Goal: Register for event/course: Sign up to attend an event or enroll in a course

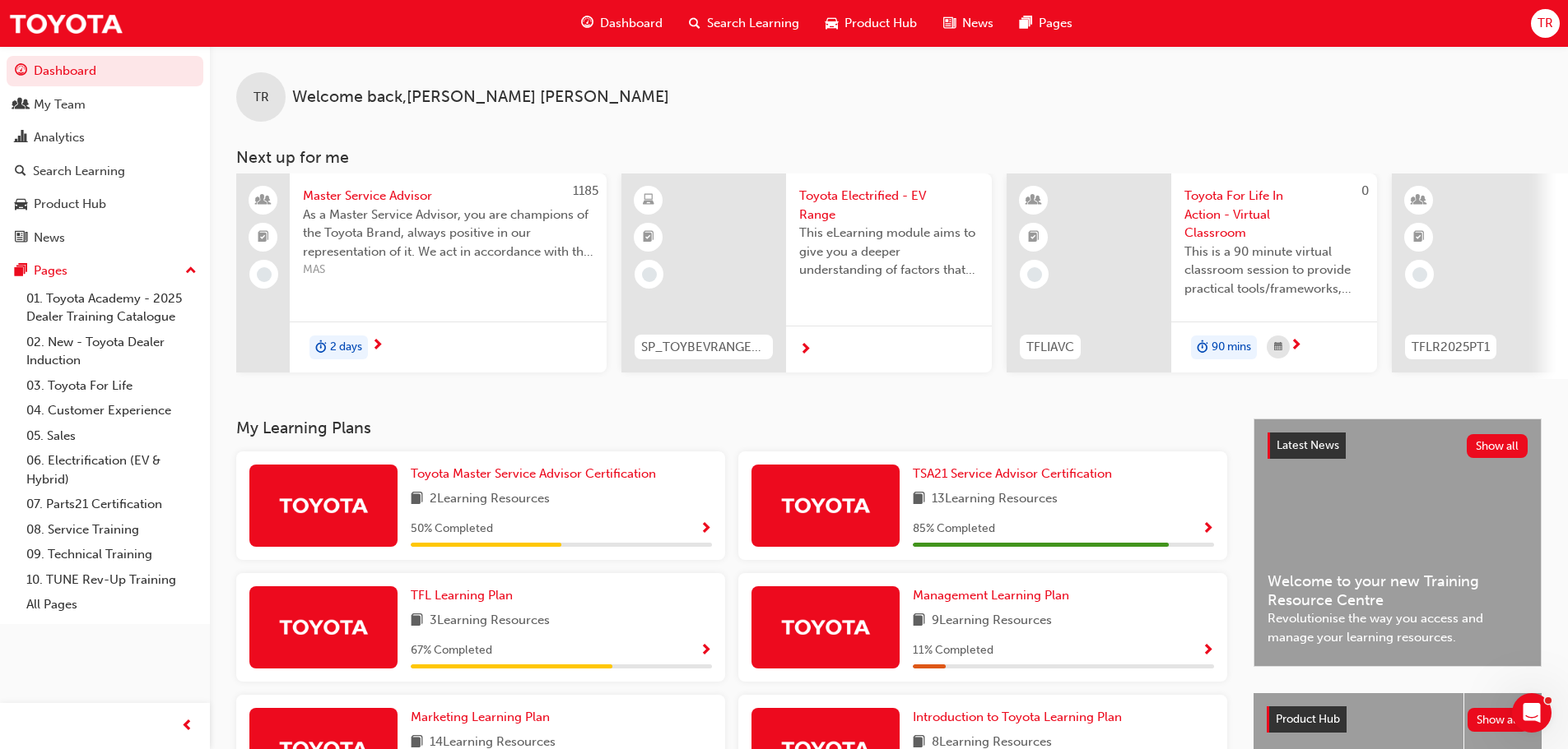
click at [722, 19] on span "Search Learning" at bounding box center [753, 23] width 92 height 19
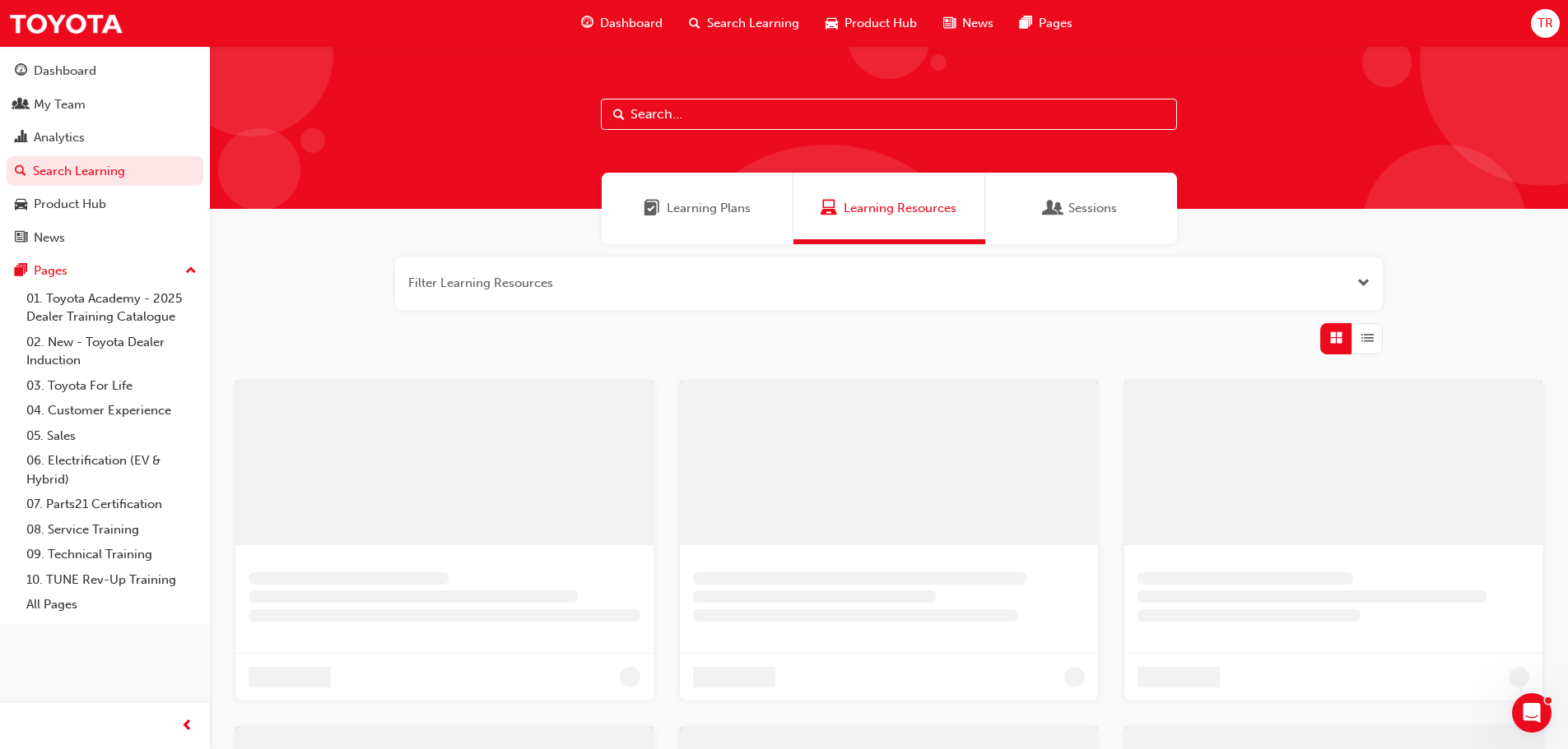
click at [652, 117] on input "text" at bounding box center [889, 113] width 576 height 31
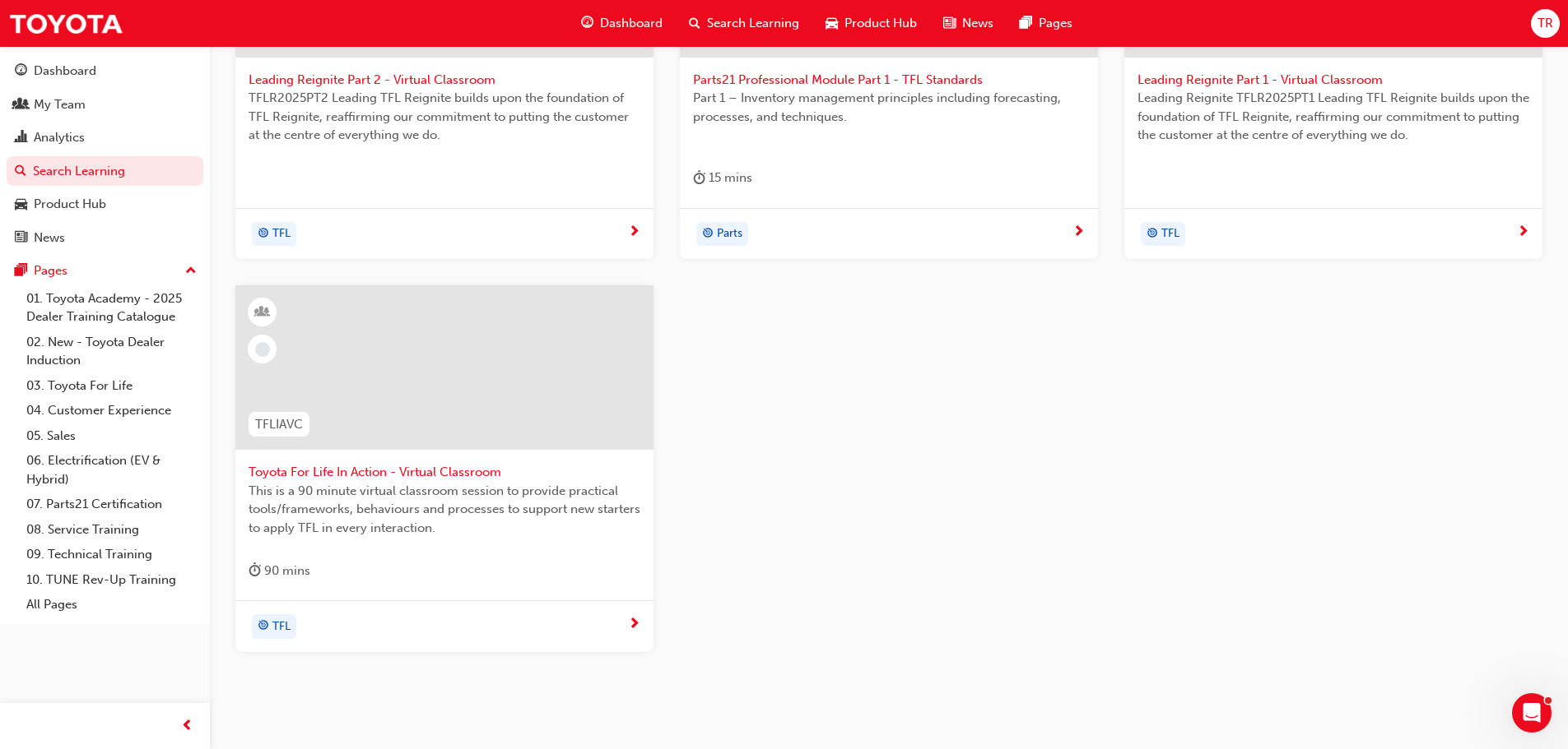
scroll to position [494, 0]
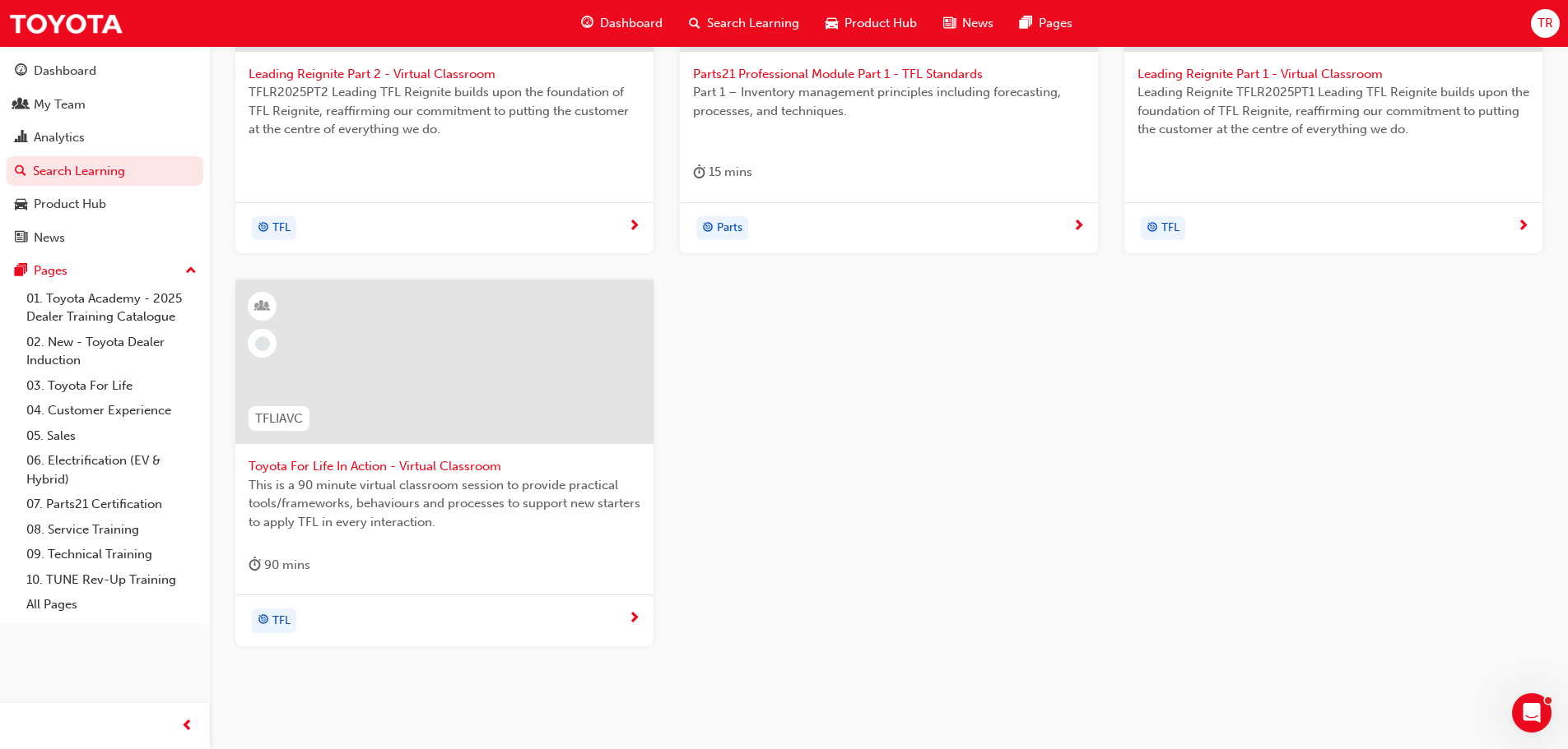
type input "tfl"
click at [453, 400] on div at bounding box center [444, 361] width 418 height 164
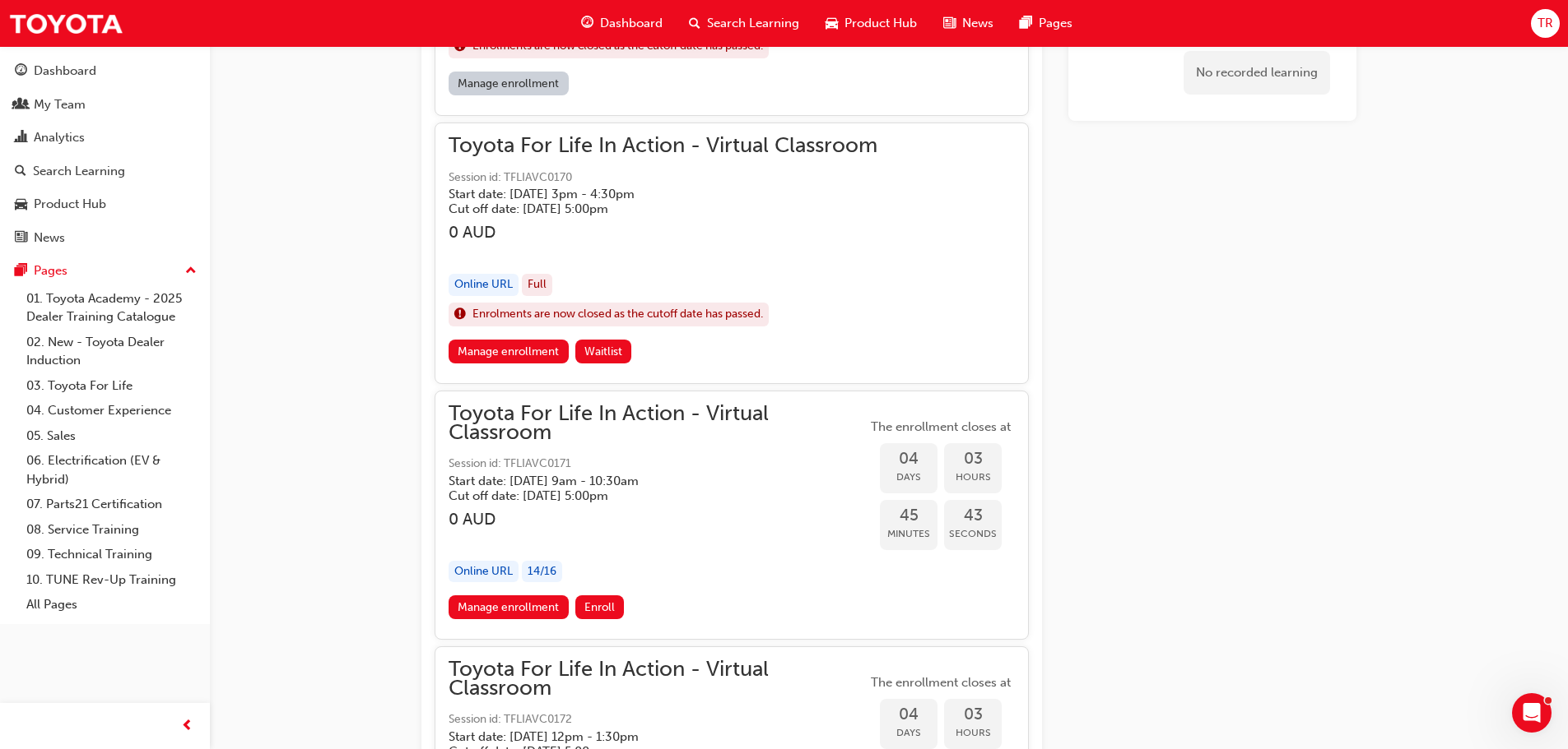
scroll to position [1718, 0]
click at [507, 603] on link "Manage enrollment" at bounding box center [509, 606] width 120 height 24
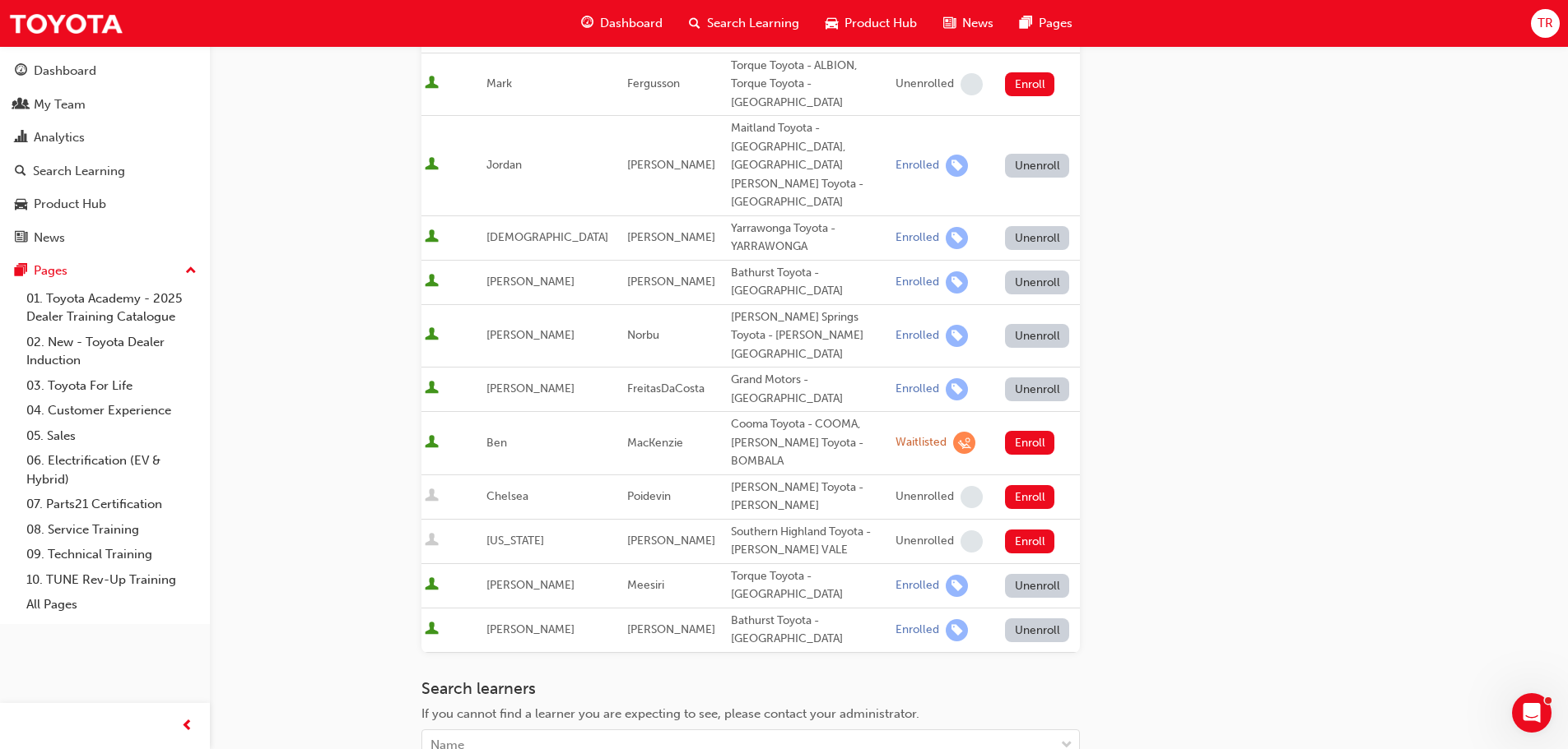
scroll to position [822, 0]
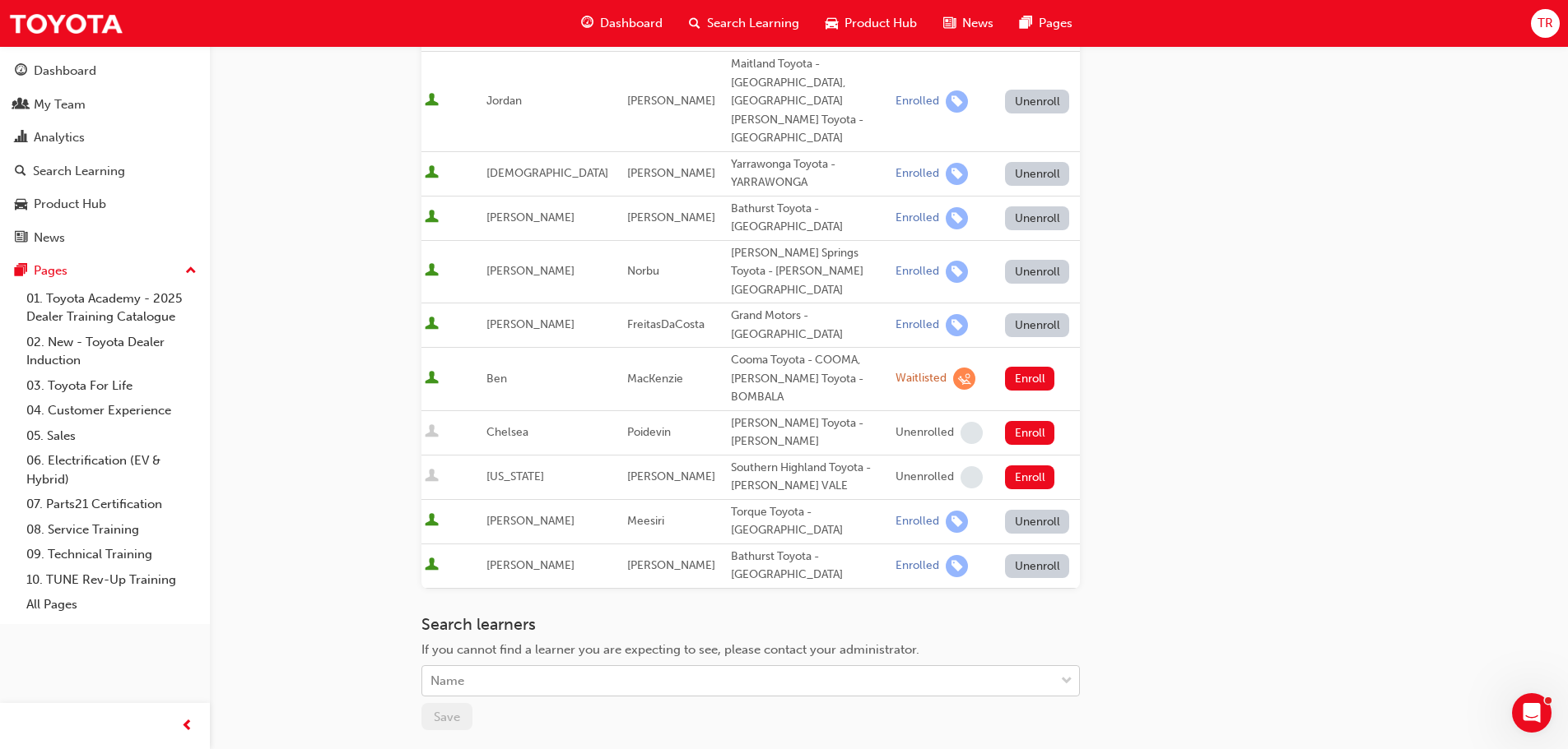
click at [560, 667] on div "Name" at bounding box center [738, 681] width 632 height 29
type input "zah"
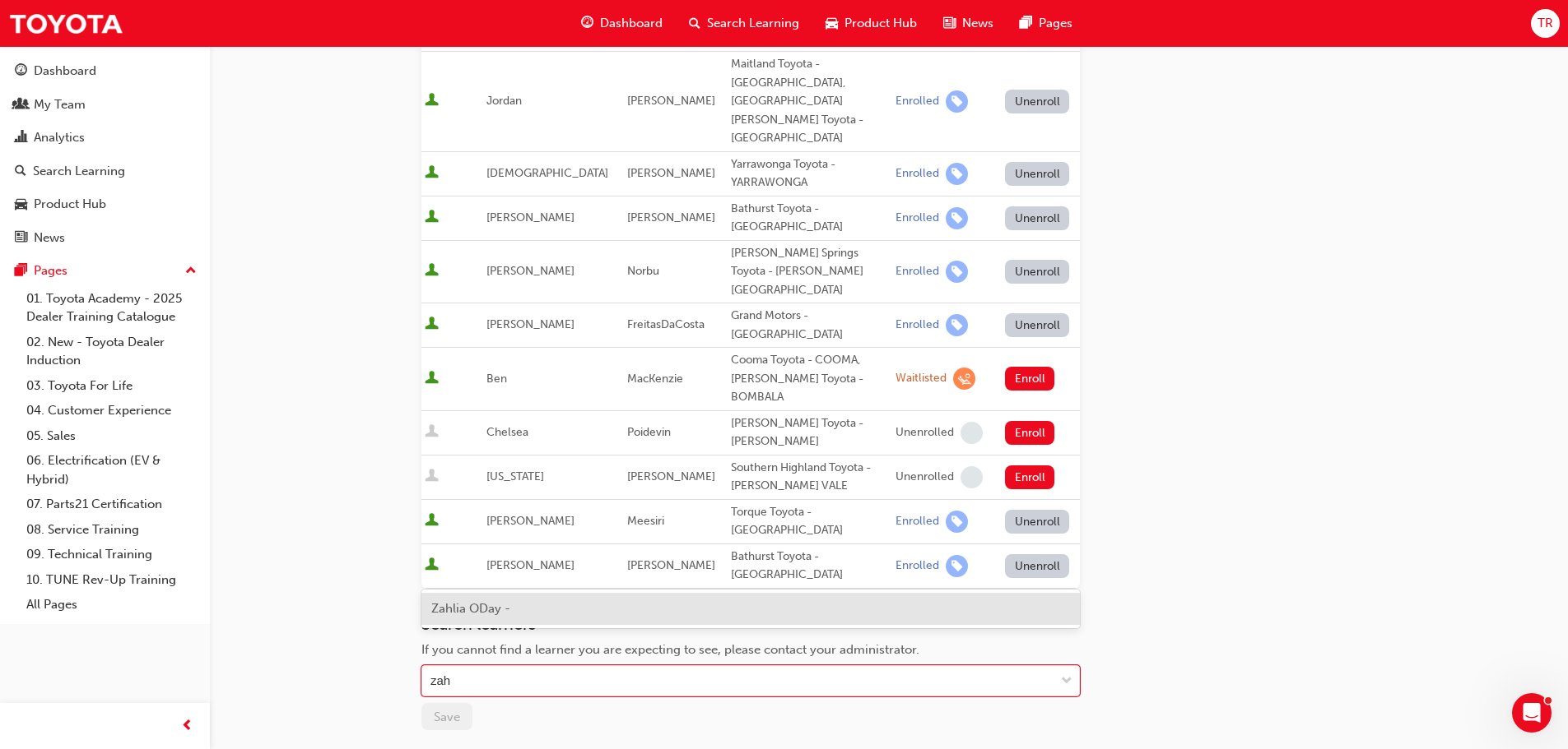
click at [510, 606] on span "Zahlia ODay -" at bounding box center [471, 609] width 79 height 15
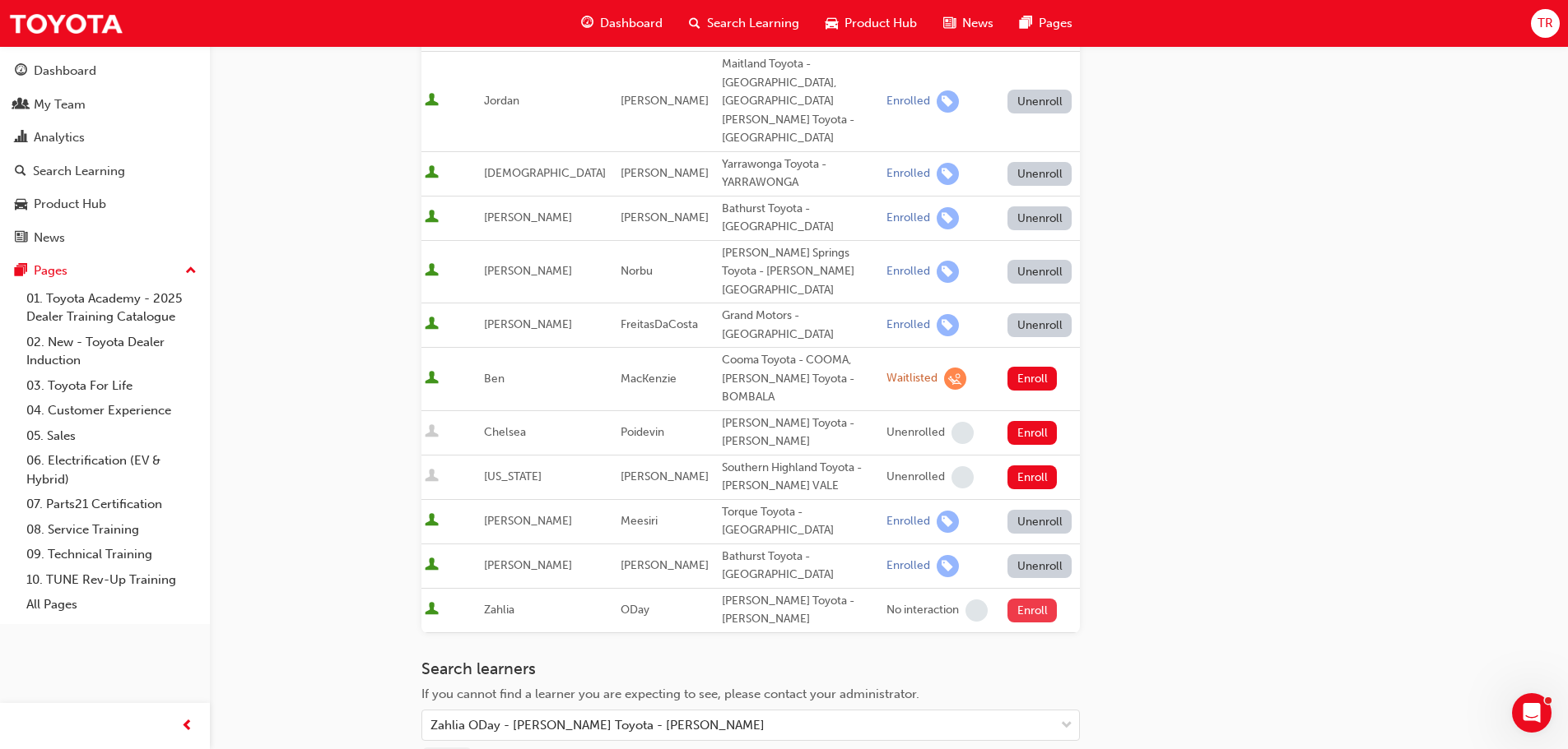
click at [1016, 599] on button "Enroll" at bounding box center [1031, 611] width 49 height 24
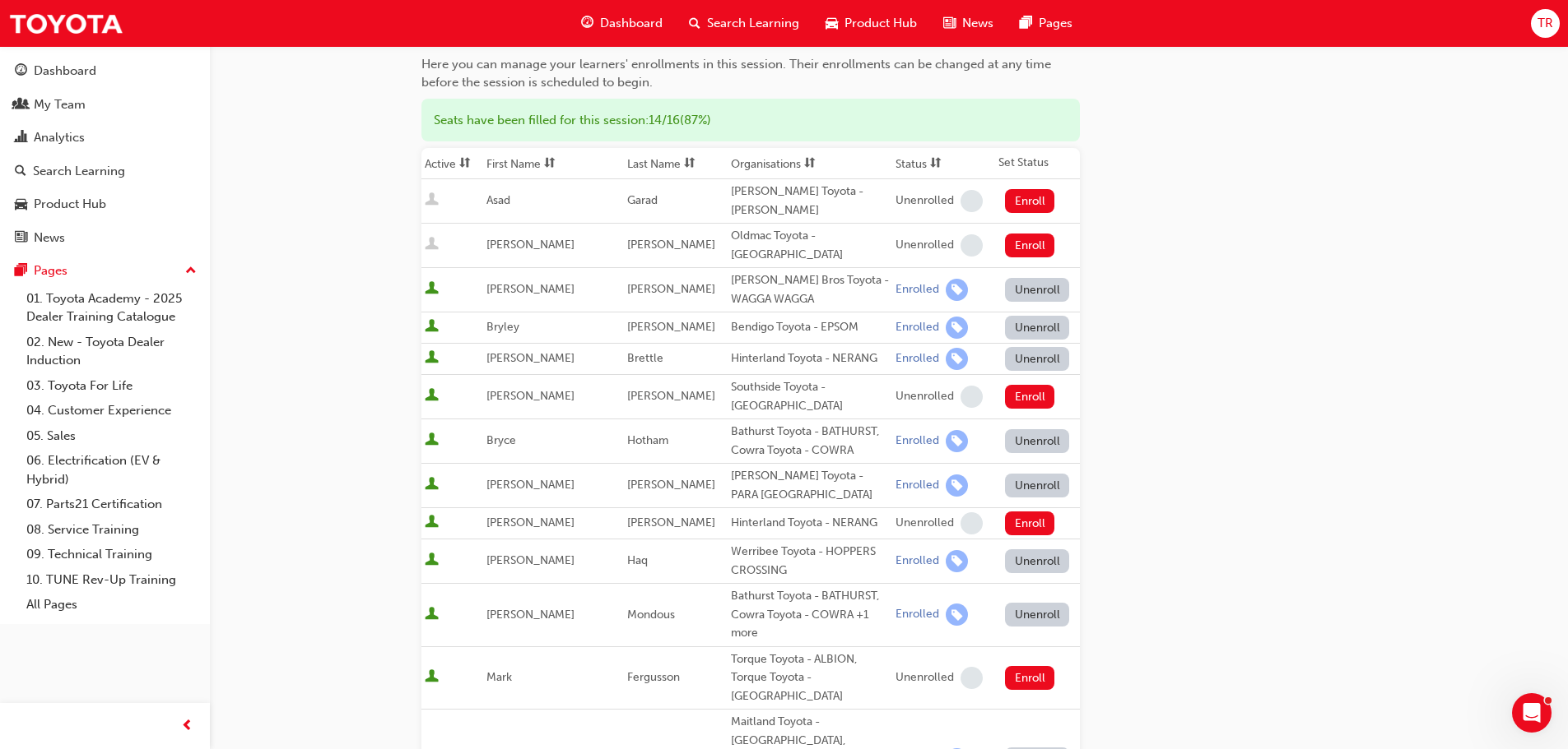
scroll to position [0, 0]
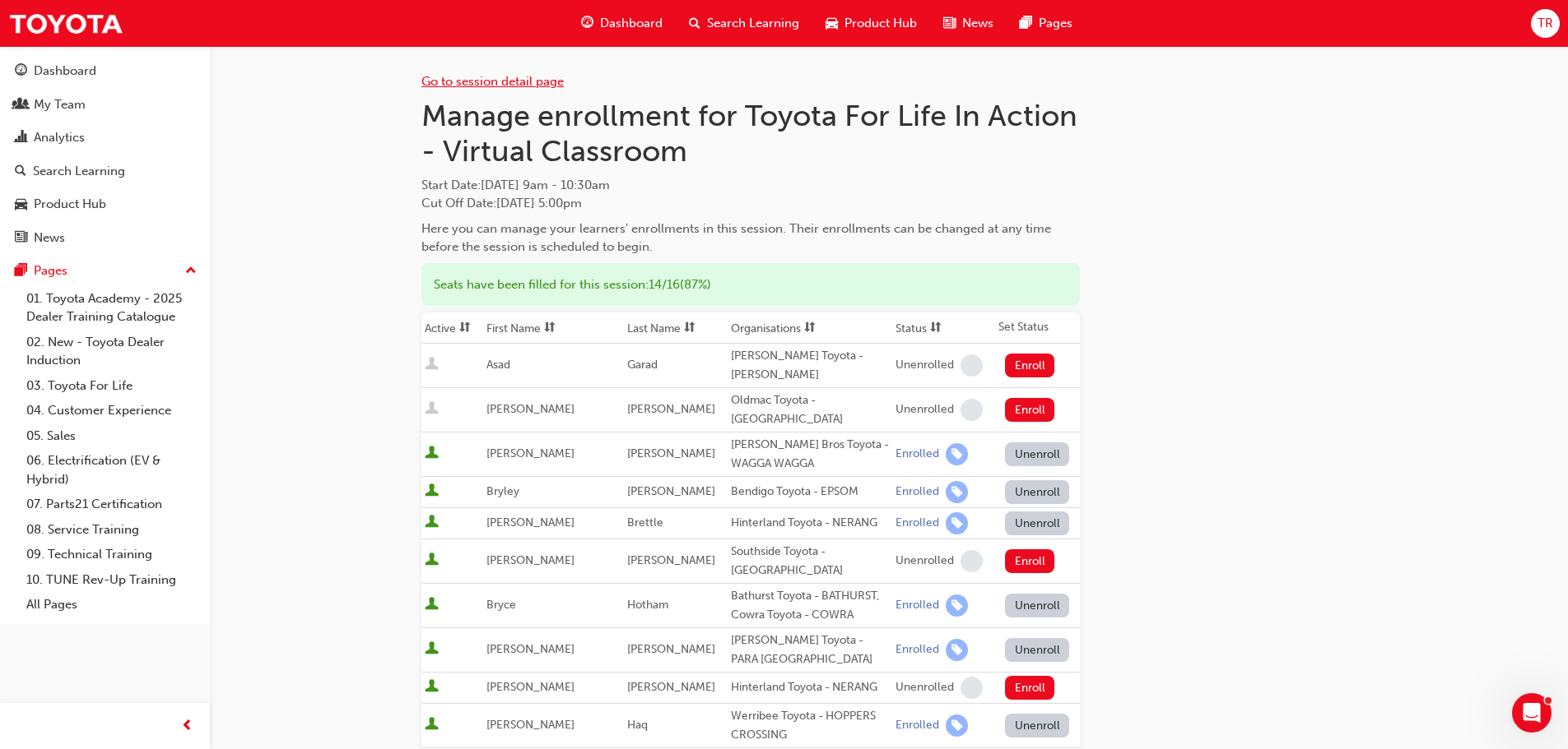
click at [481, 84] on link "Go to session detail page" at bounding box center [492, 82] width 143 height 15
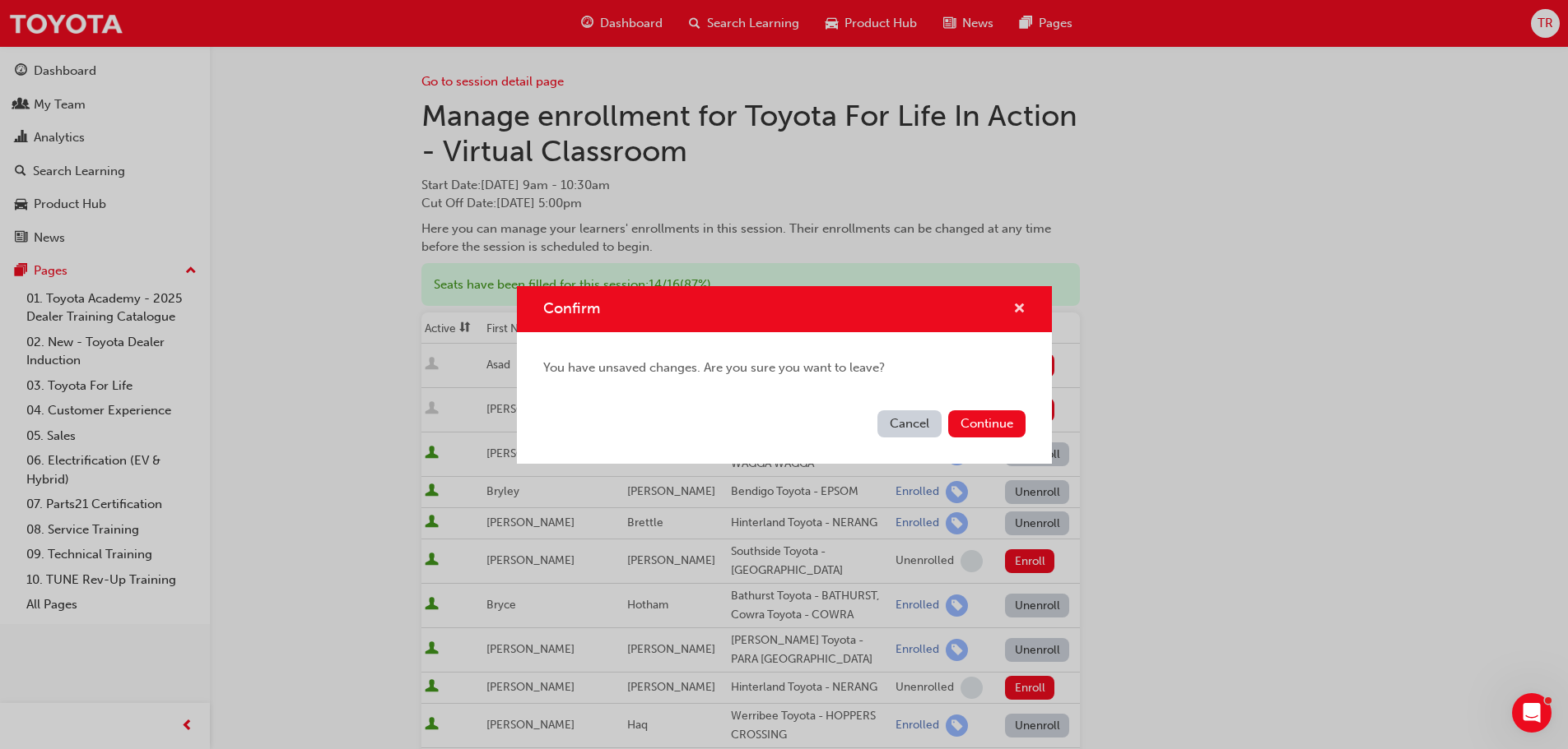
click at [1014, 309] on span "cross-icon" at bounding box center [1019, 310] width 13 height 15
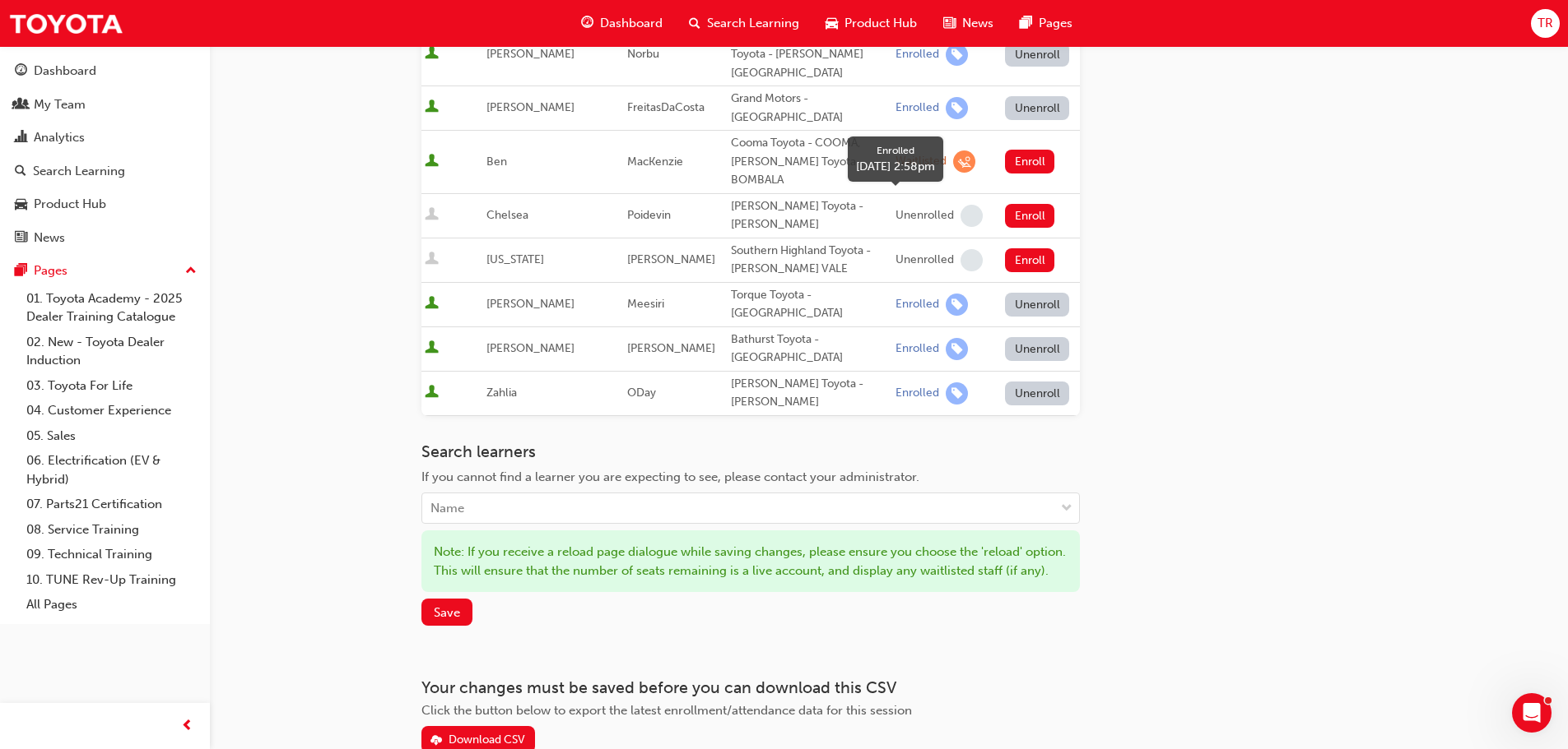
scroll to position [1043, 0]
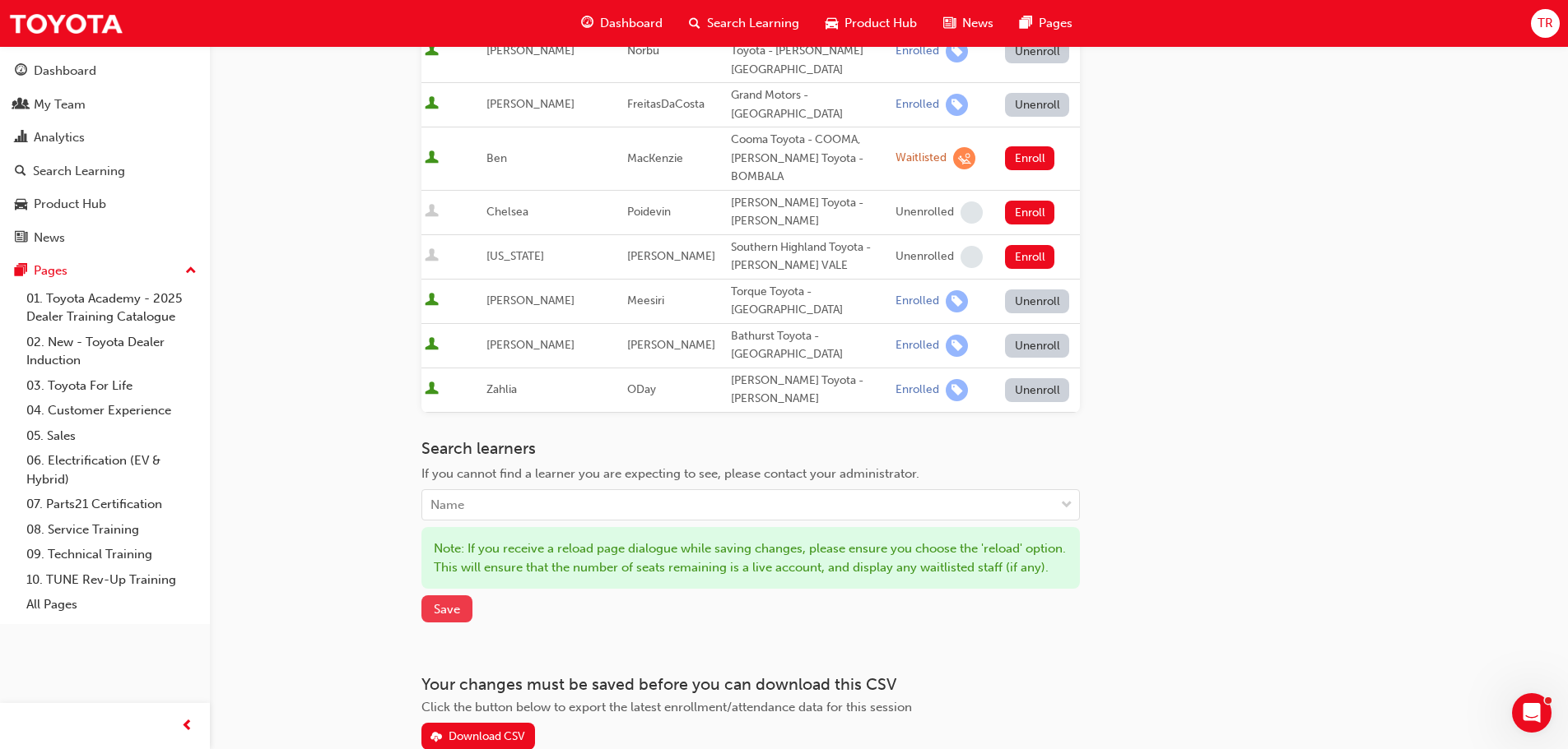
click at [451, 602] on span "Save" at bounding box center [447, 610] width 27 height 15
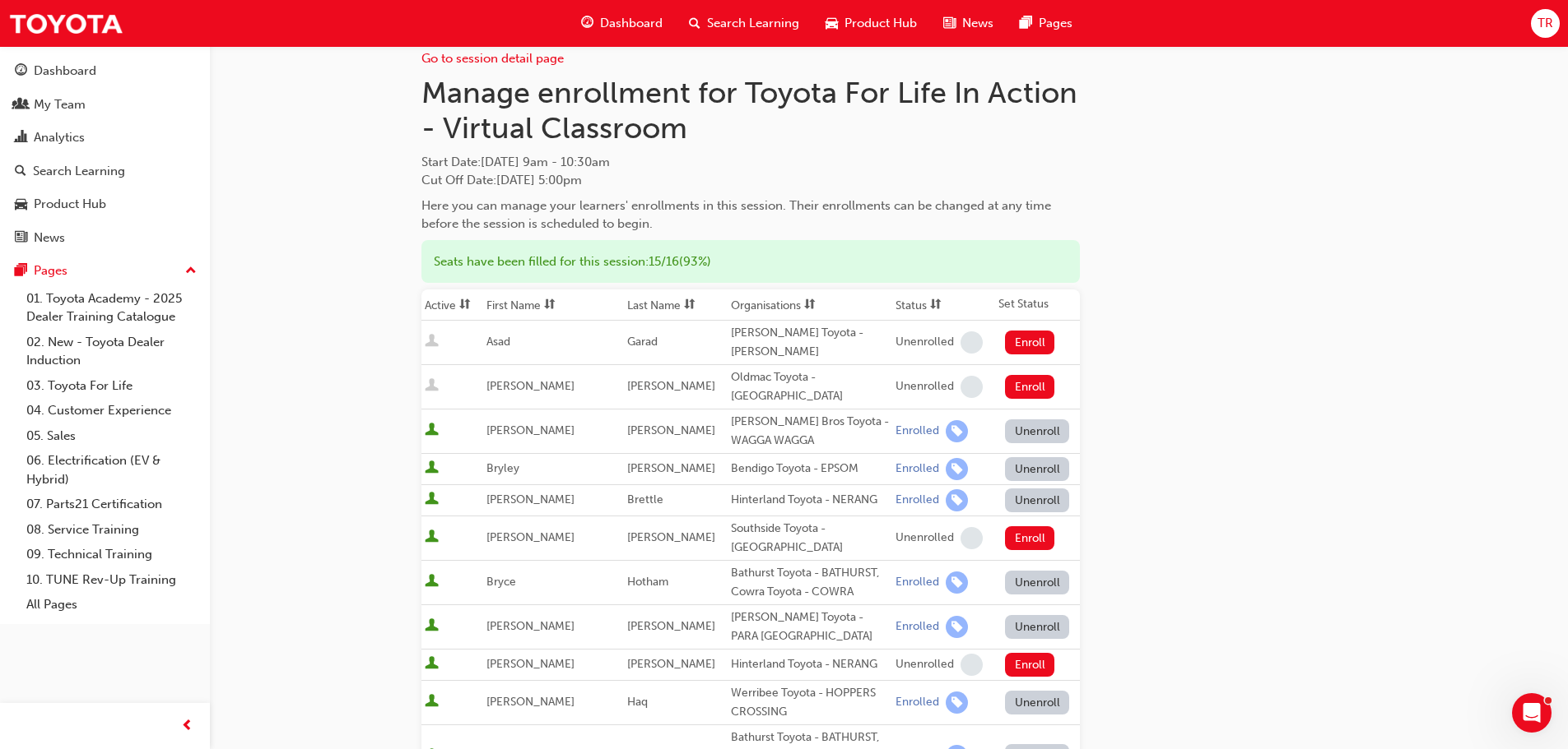
scroll to position [0, 0]
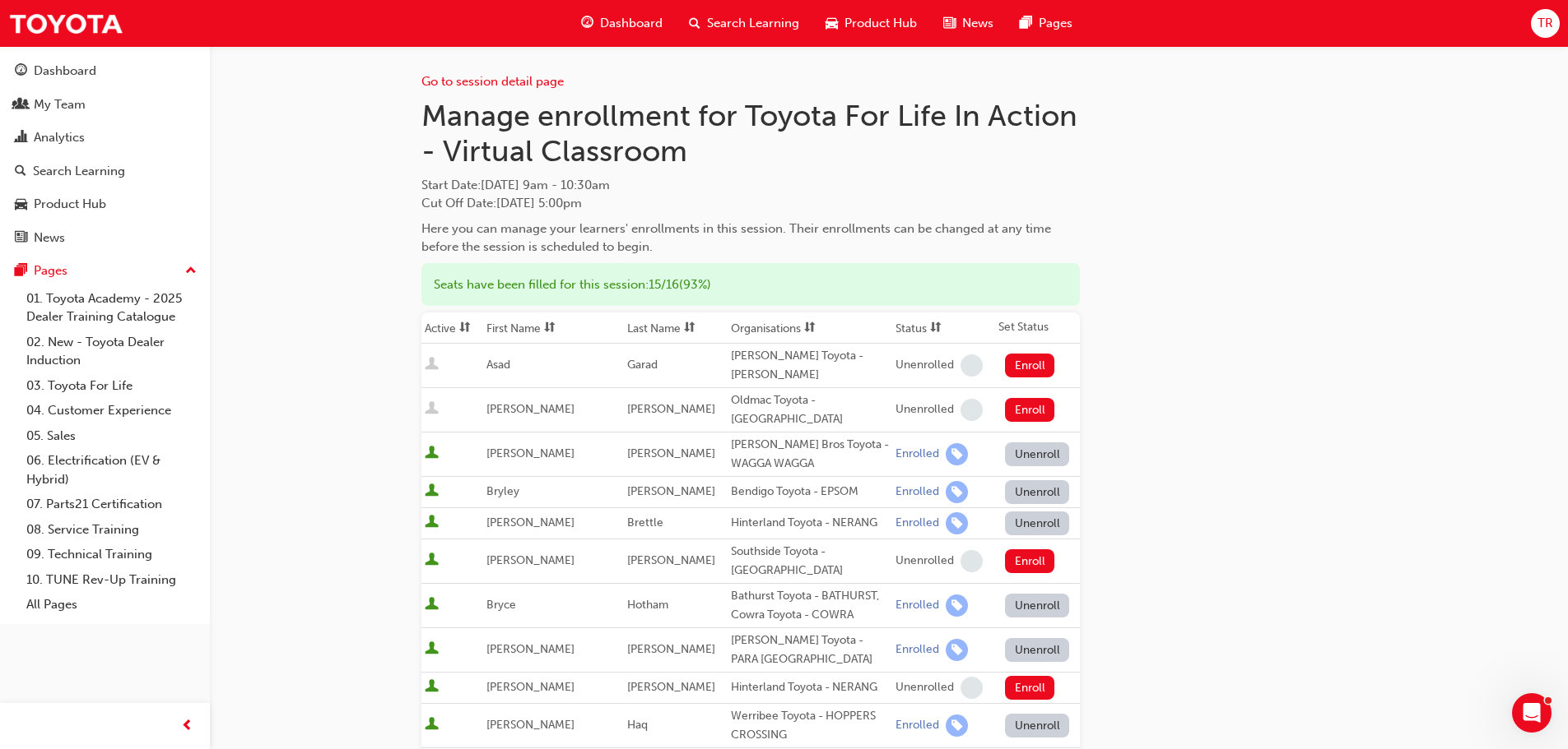
click at [448, 65] on div "Go to session detail page" at bounding box center [750, 68] width 658 height 45
click at [449, 81] on link "Go to session detail page" at bounding box center [492, 82] width 143 height 15
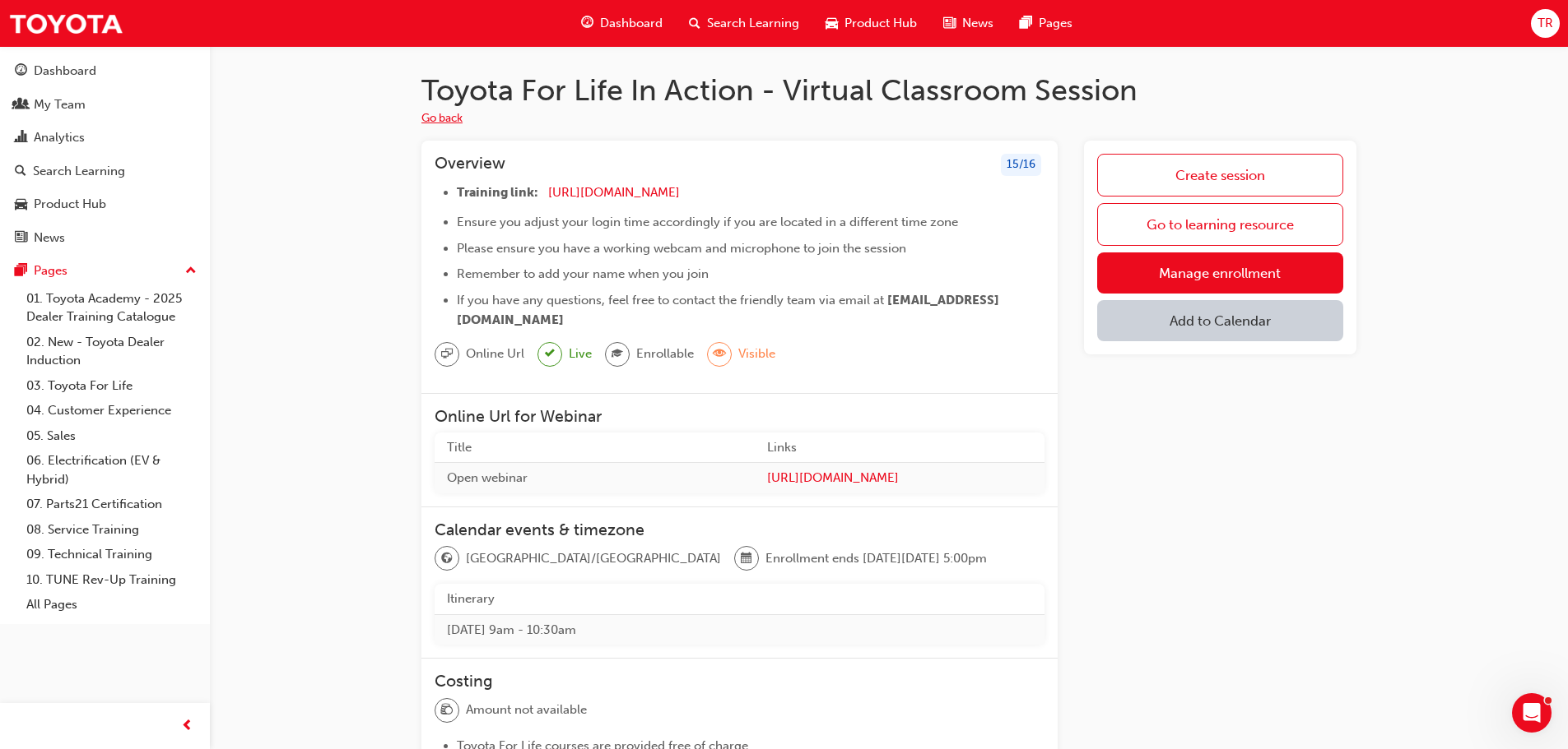
click at [439, 125] on button "Go back" at bounding box center [441, 118] width 41 height 19
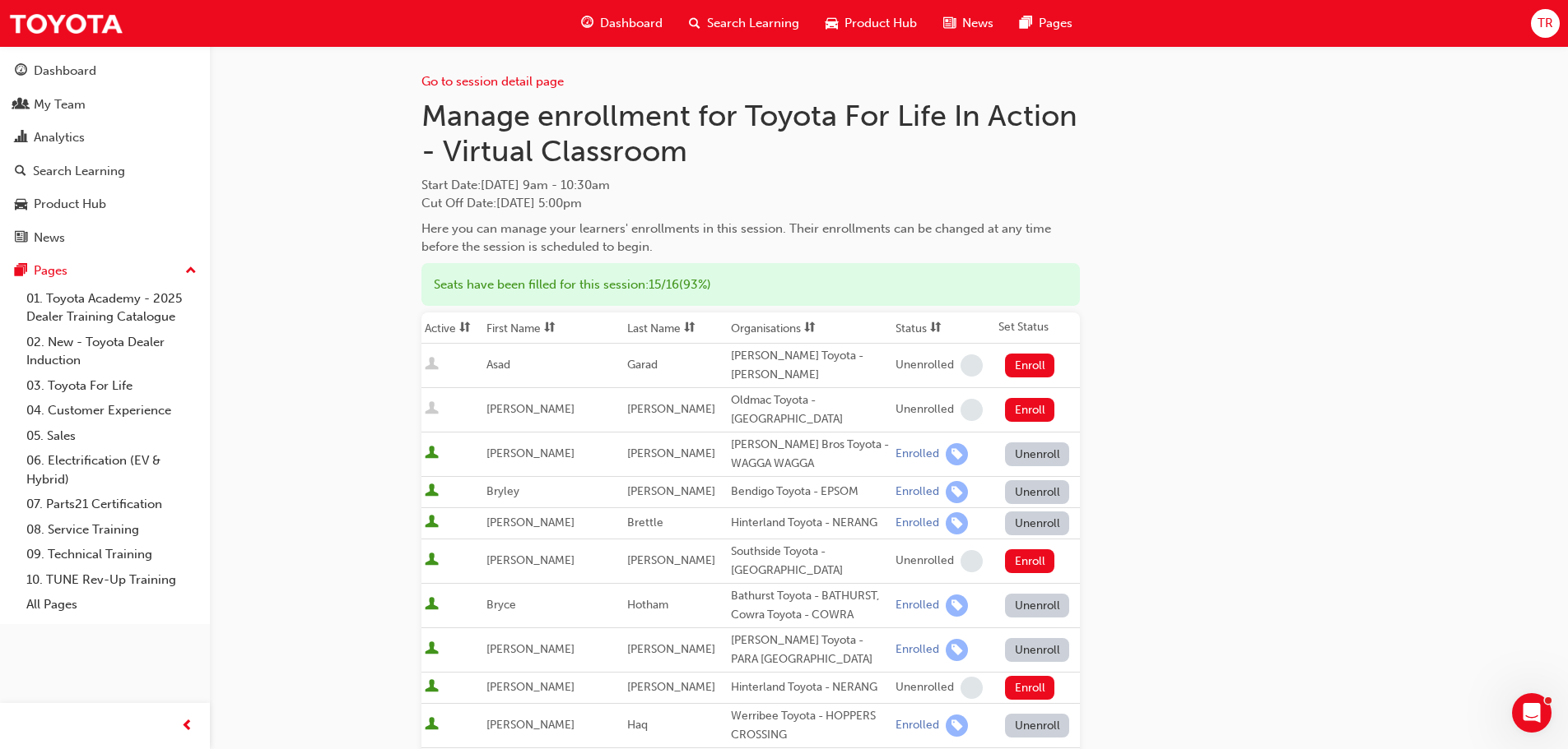
click at [733, 19] on span "Search Learning" at bounding box center [753, 23] width 92 height 19
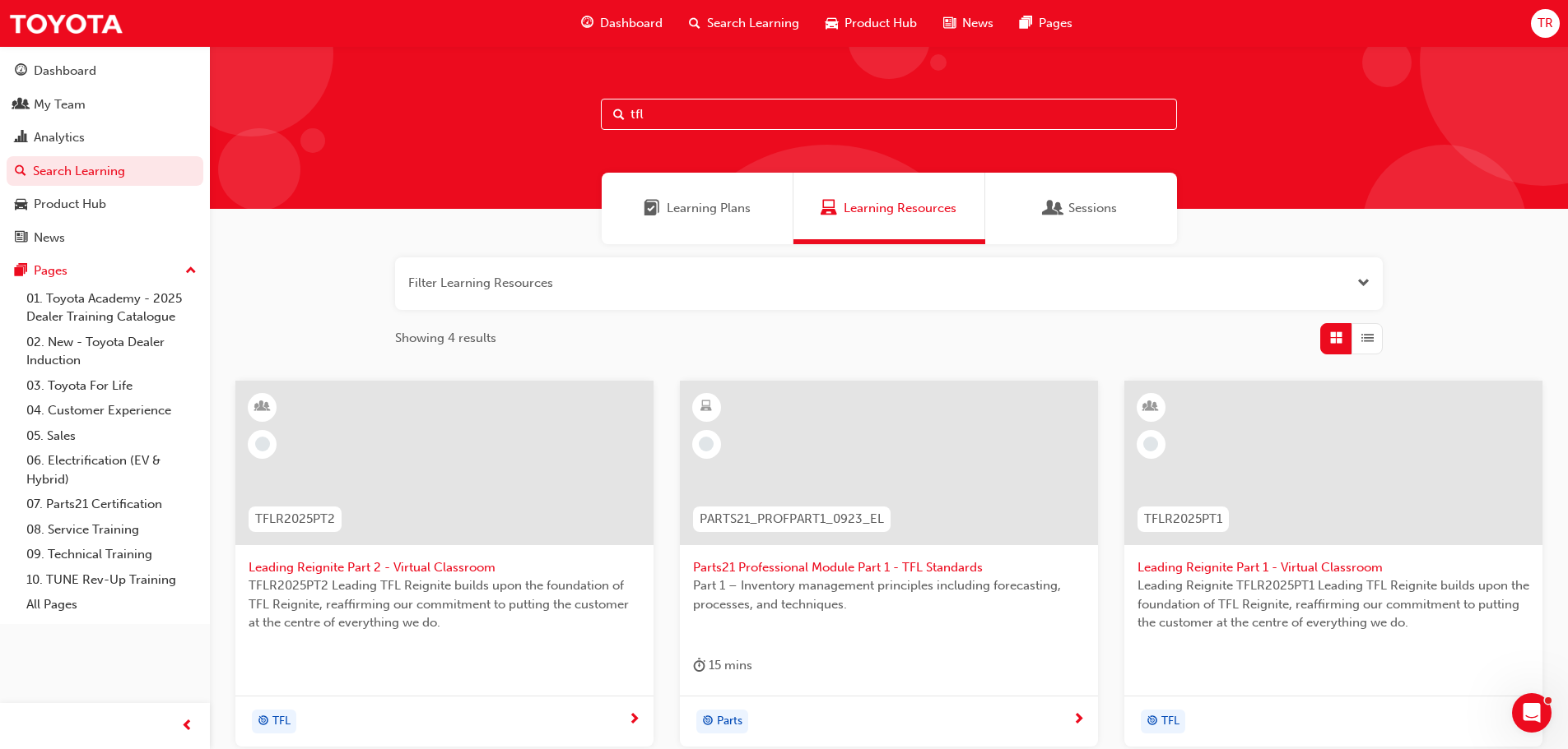
click at [676, 116] on input "tfl" at bounding box center [889, 113] width 576 height 31
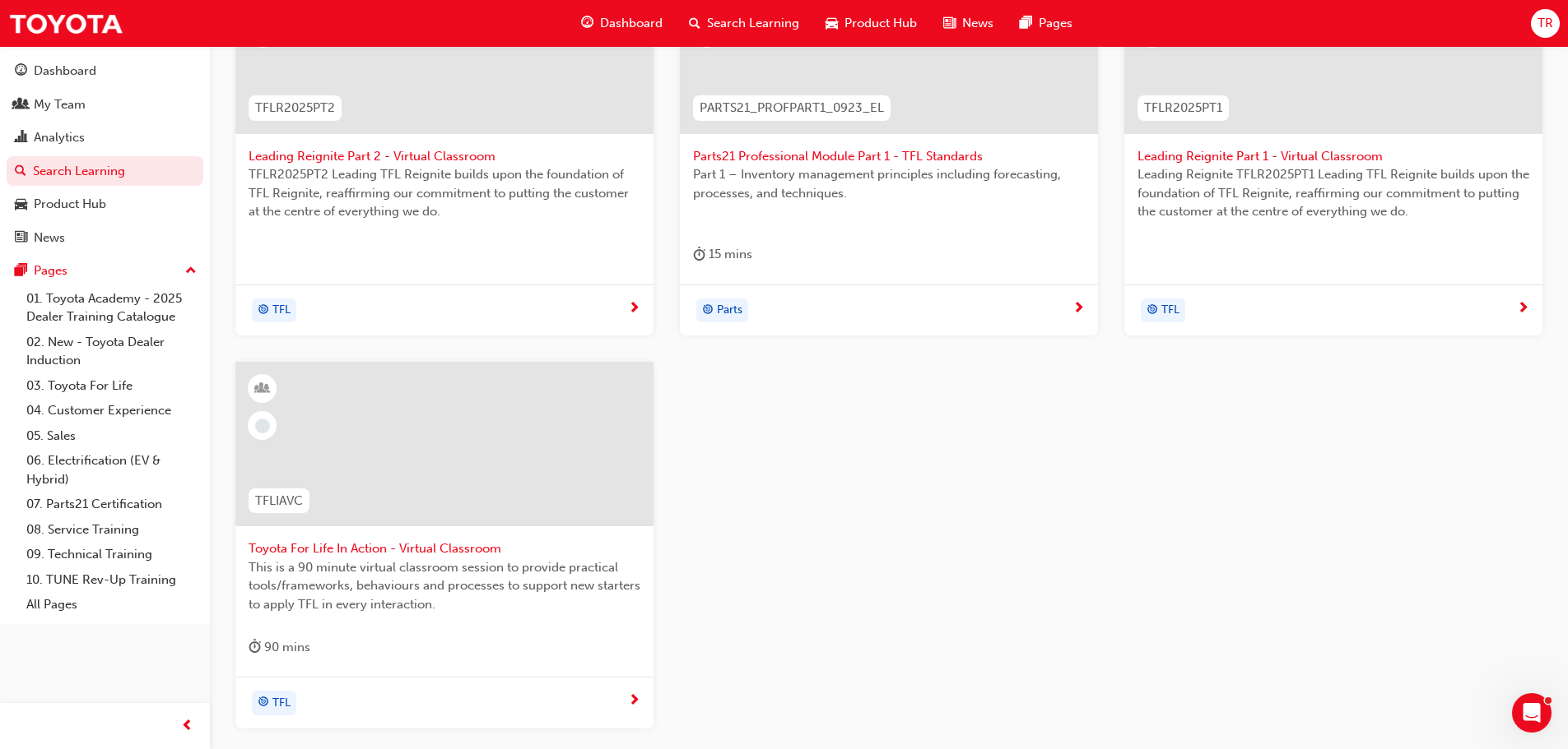
click at [446, 465] on div at bounding box center [444, 444] width 418 height 164
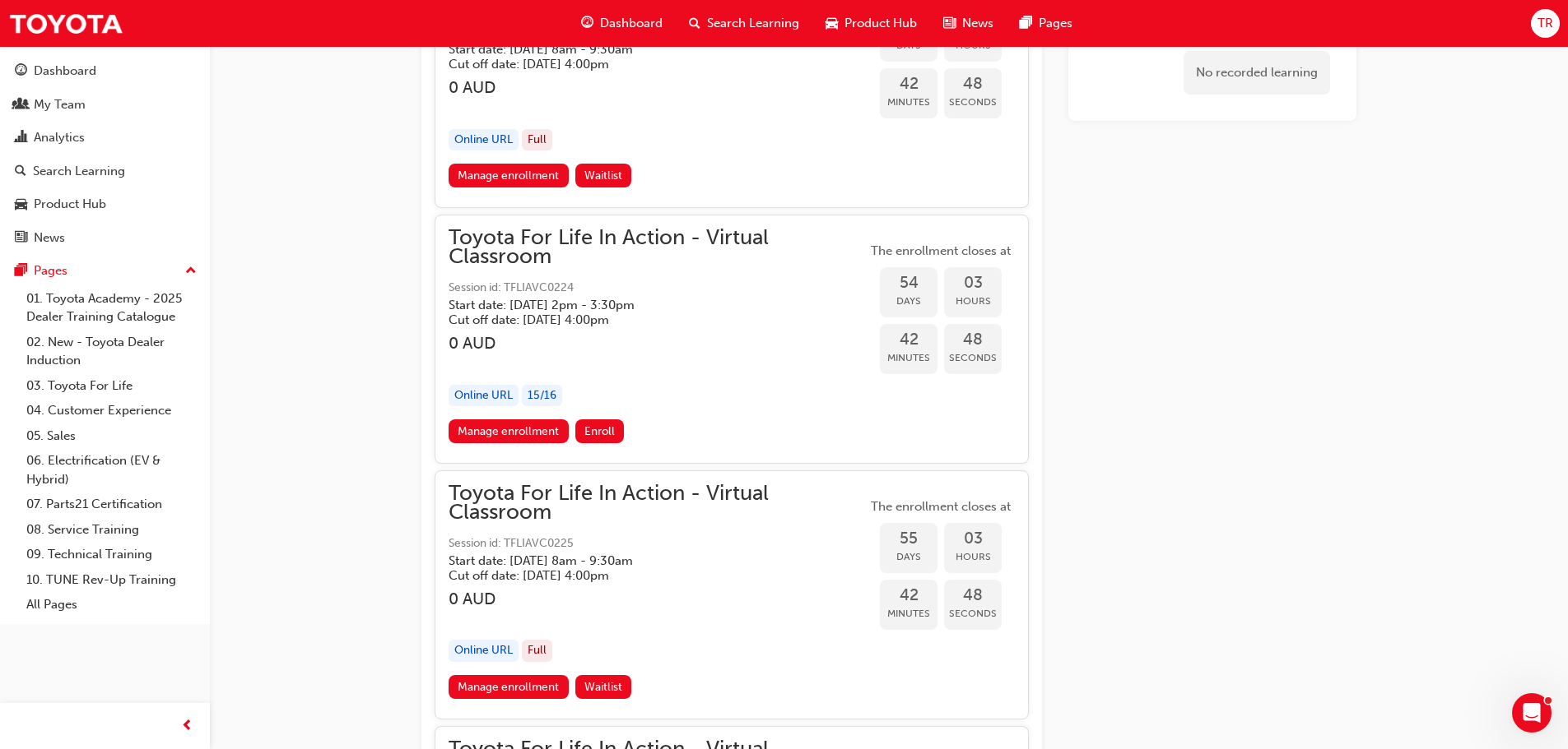
scroll to position [18250, 0]
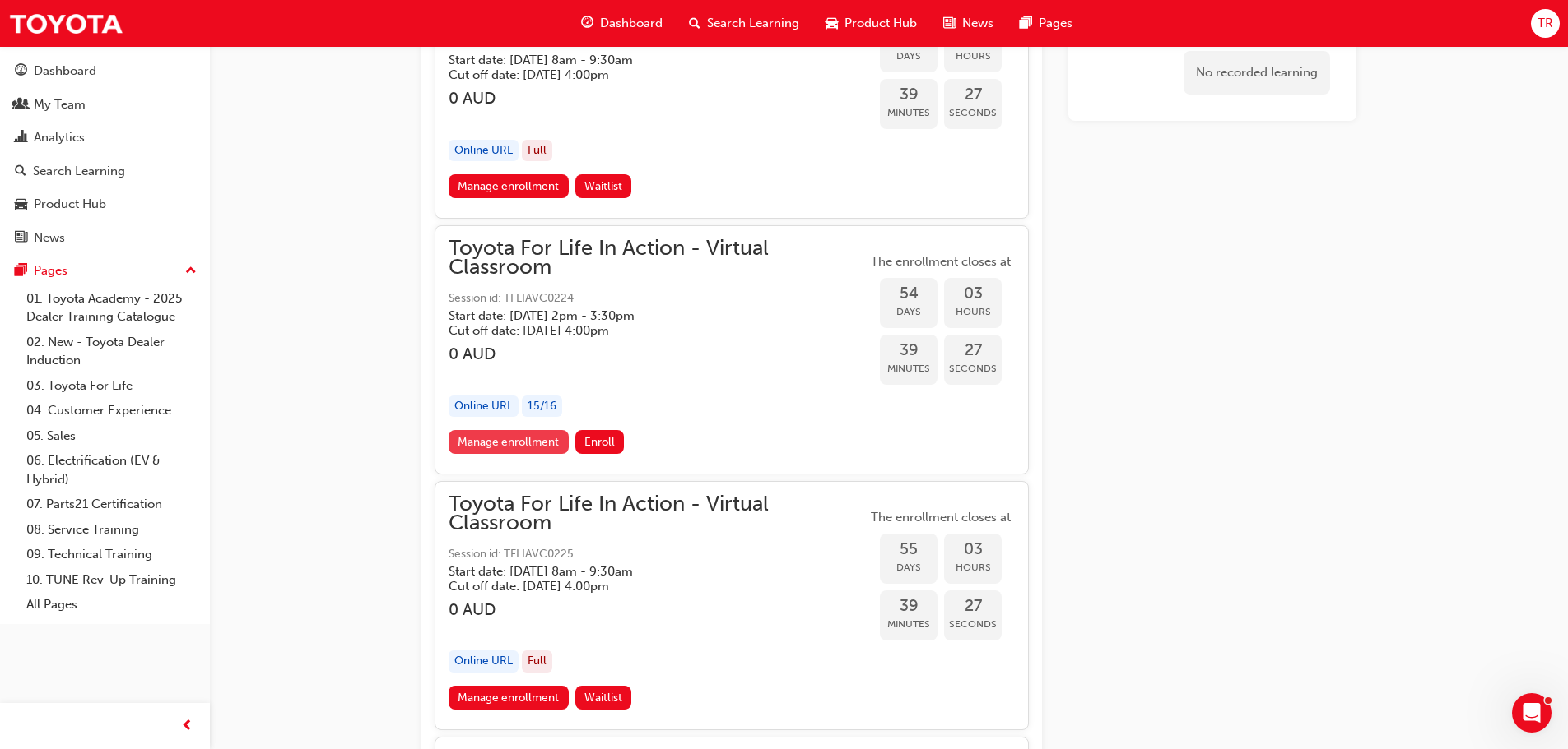
click at [529, 443] on link "Manage enrollment" at bounding box center [509, 442] width 120 height 24
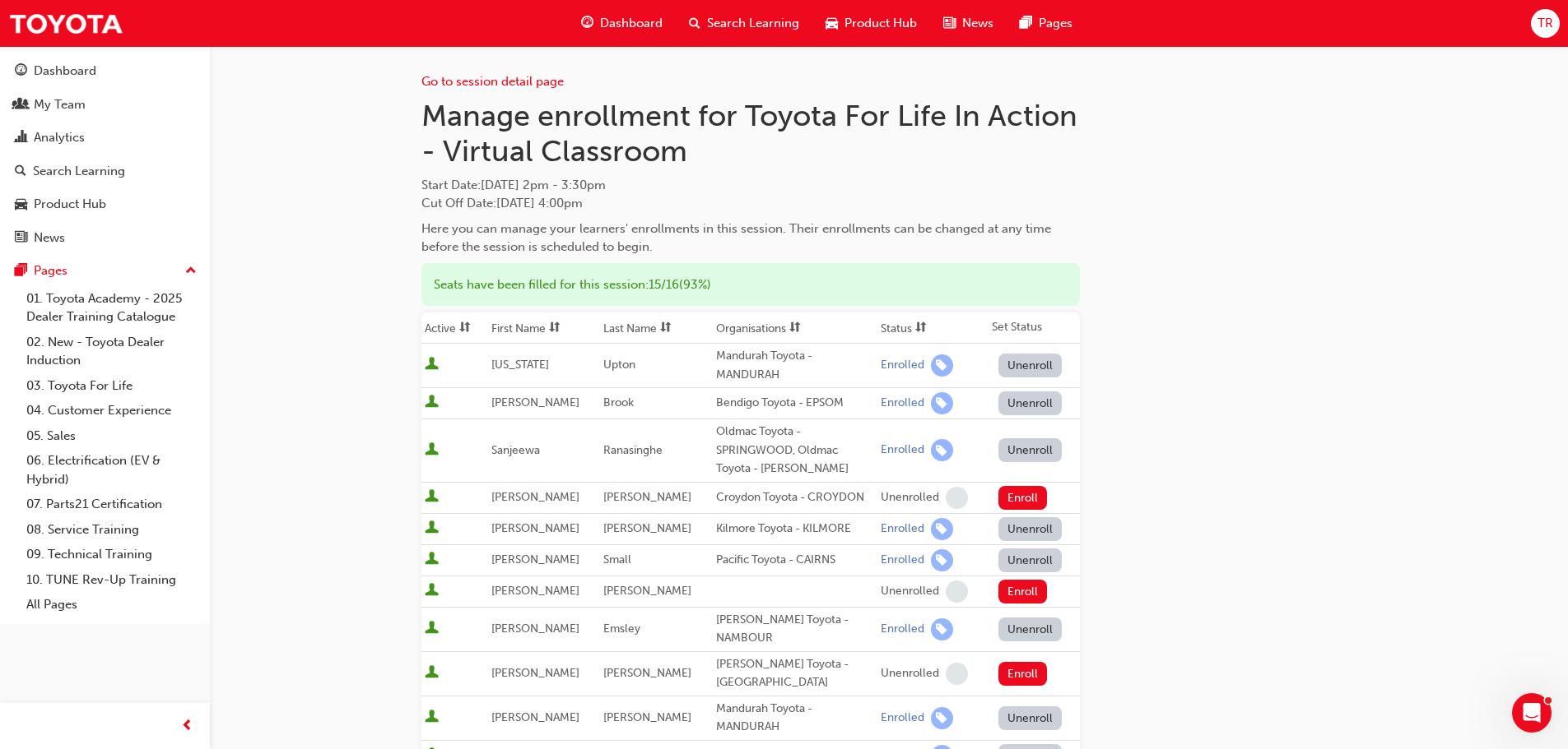
click at [49, 173] on div "Search Learning" at bounding box center [78, 171] width 92 height 19
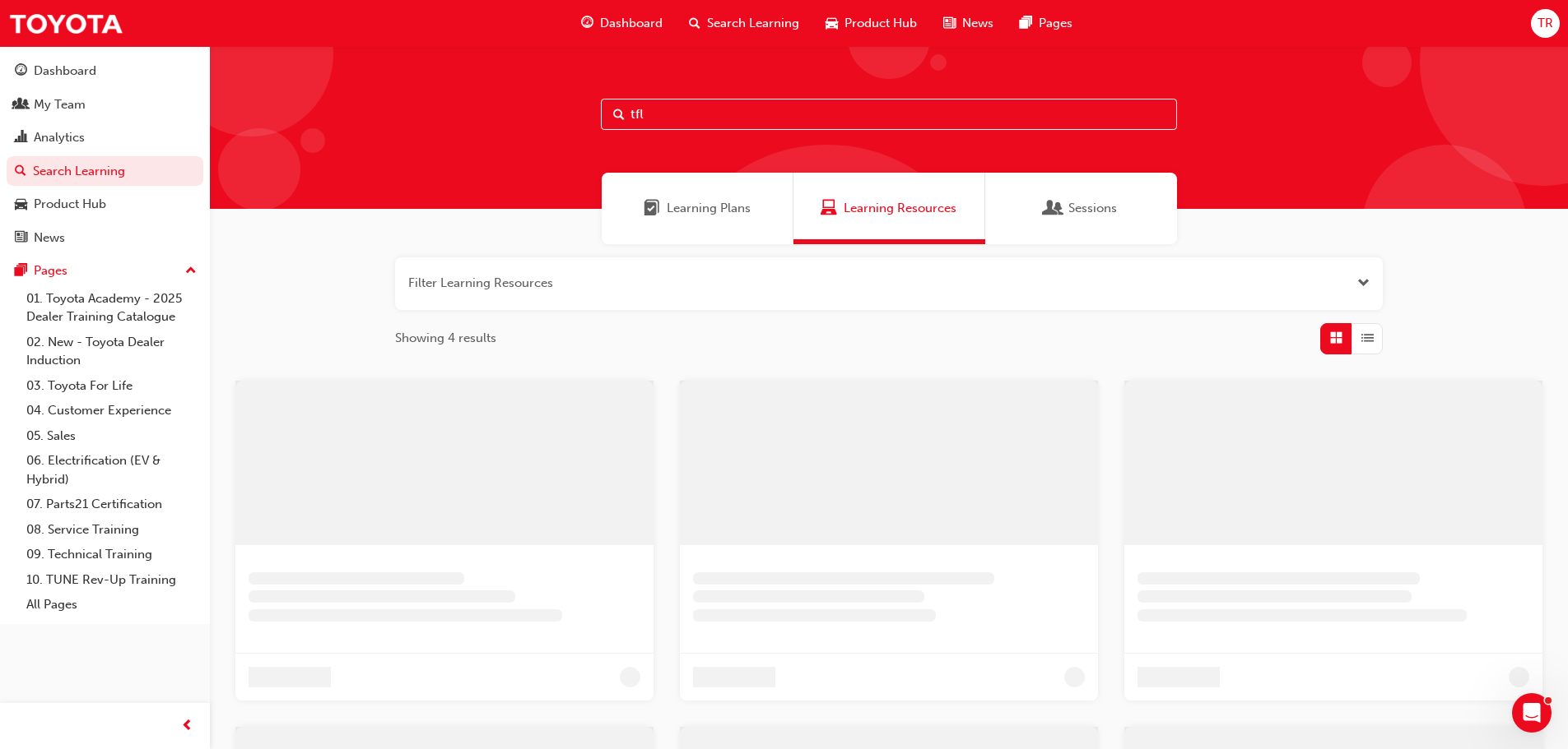
click at [673, 118] on input "tfl" at bounding box center [889, 113] width 576 height 31
click at [689, 113] on input "tfl" at bounding box center [889, 113] width 576 height 31
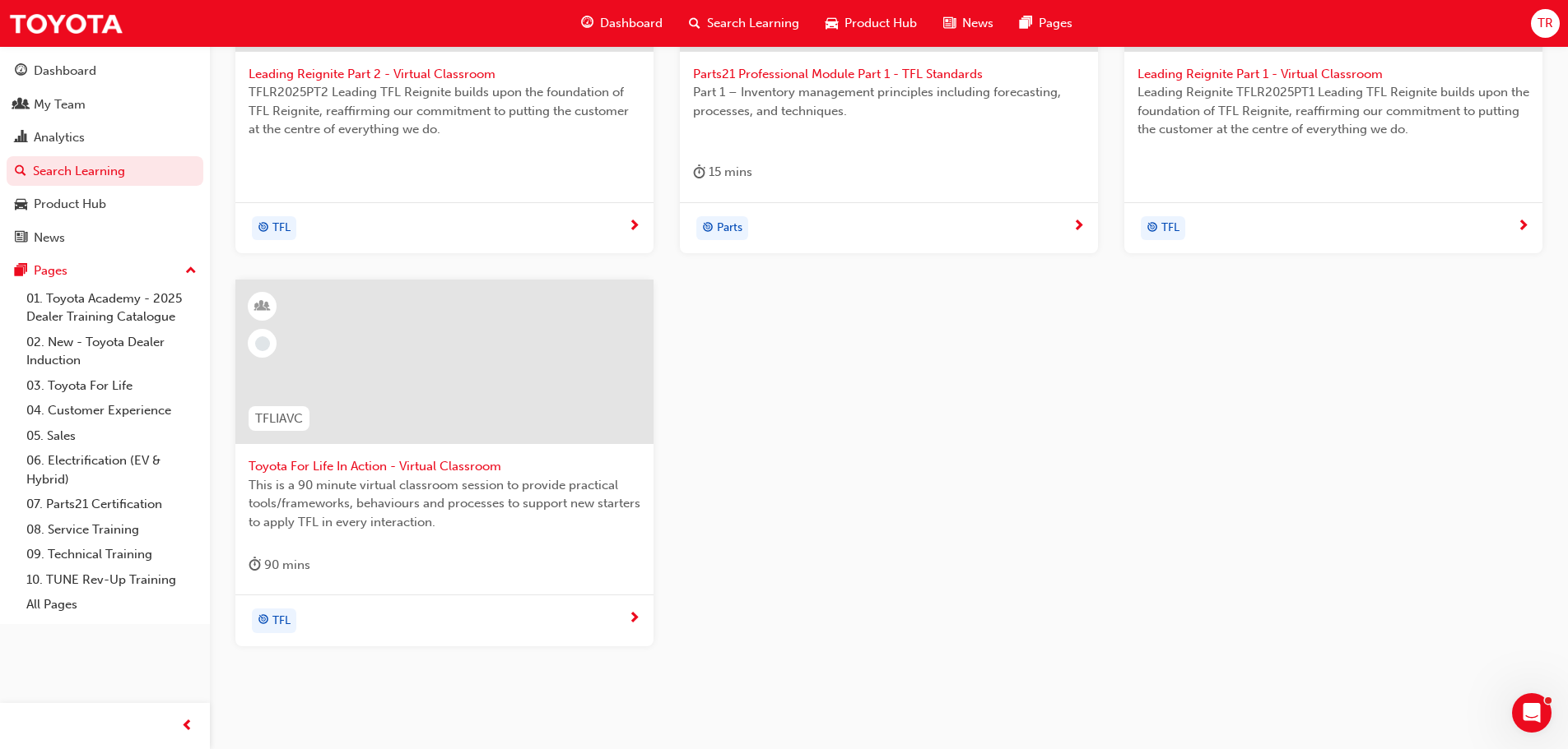
click at [400, 397] on div at bounding box center [444, 361] width 418 height 164
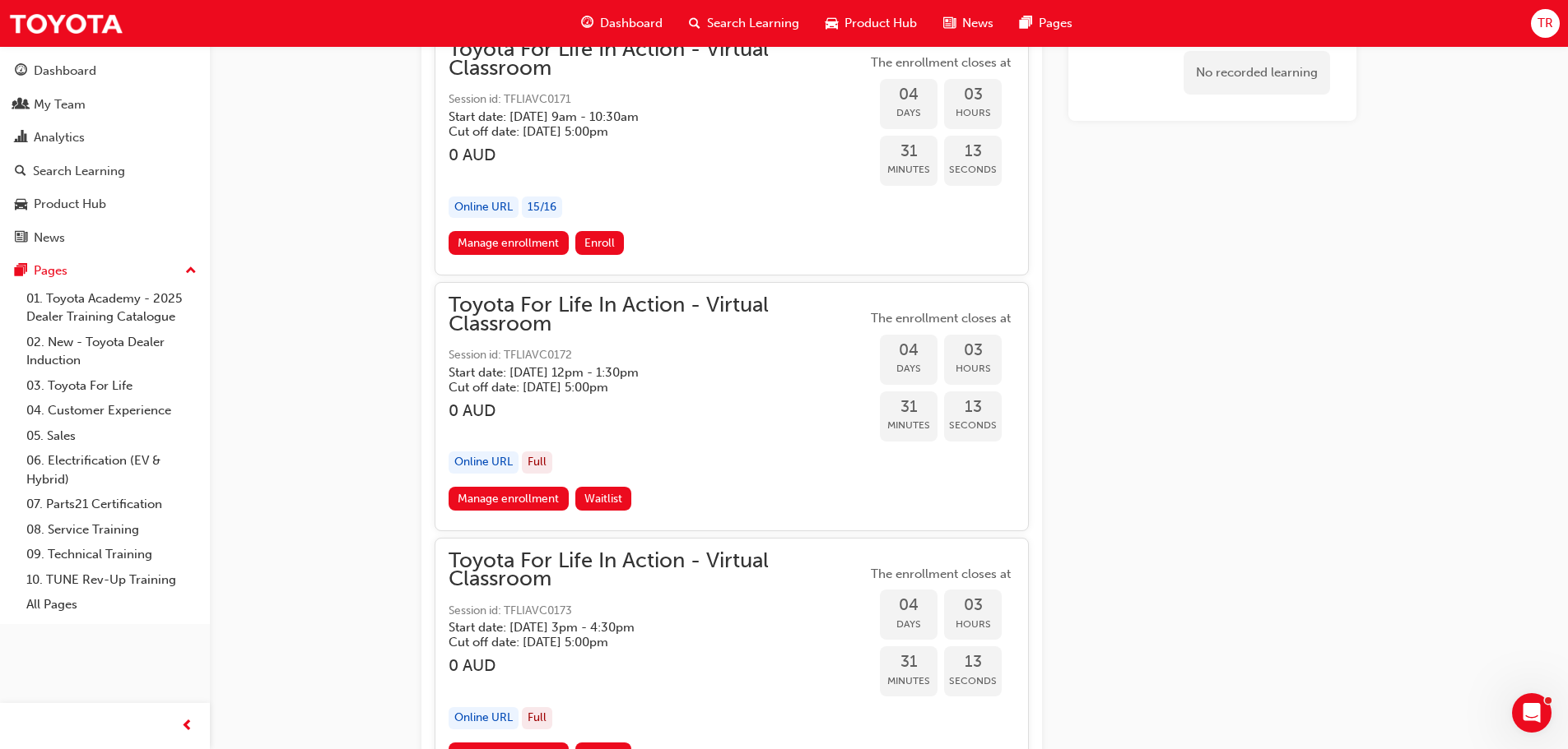
scroll to position [2044, 0]
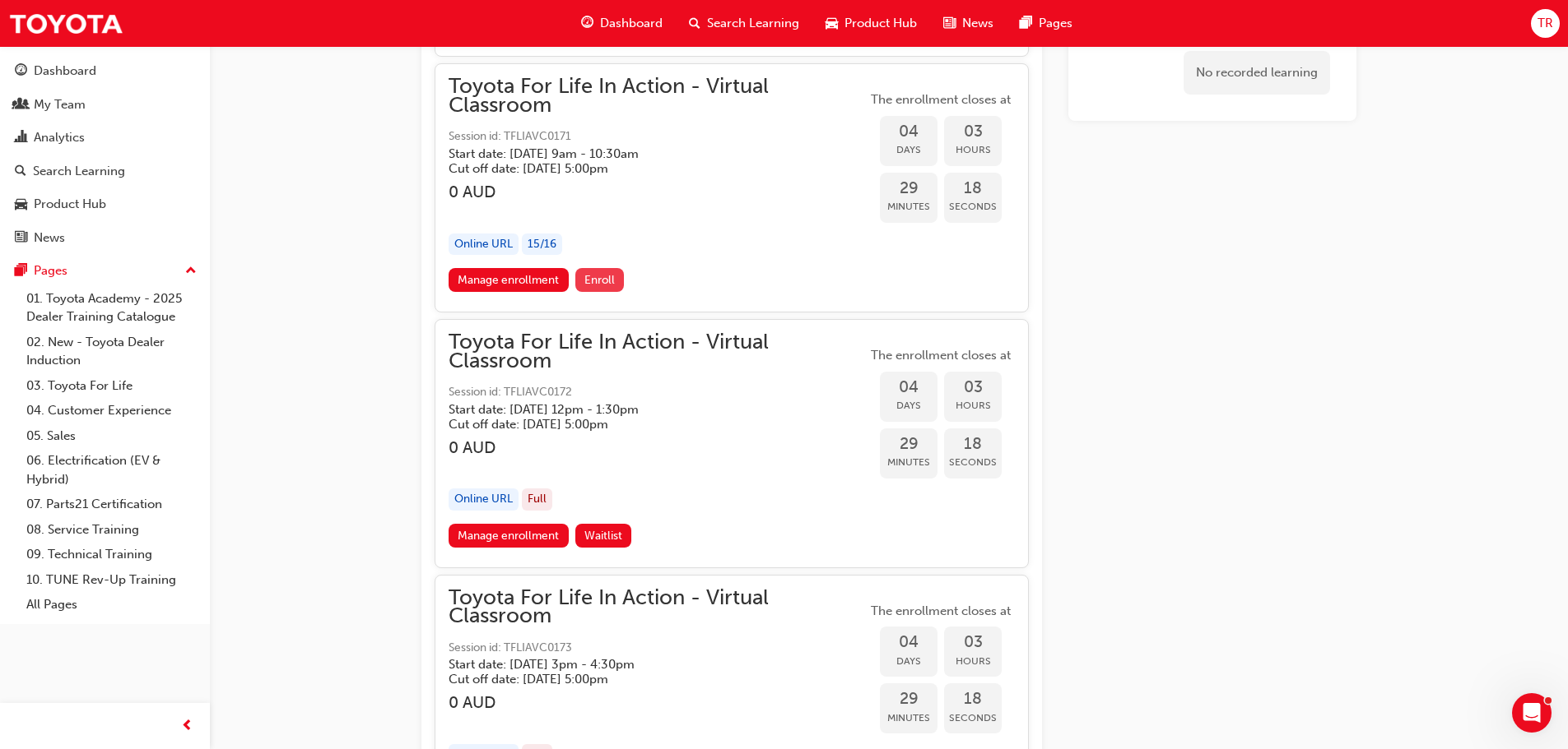
click at [599, 280] on span "Enroll" at bounding box center [599, 279] width 30 height 14
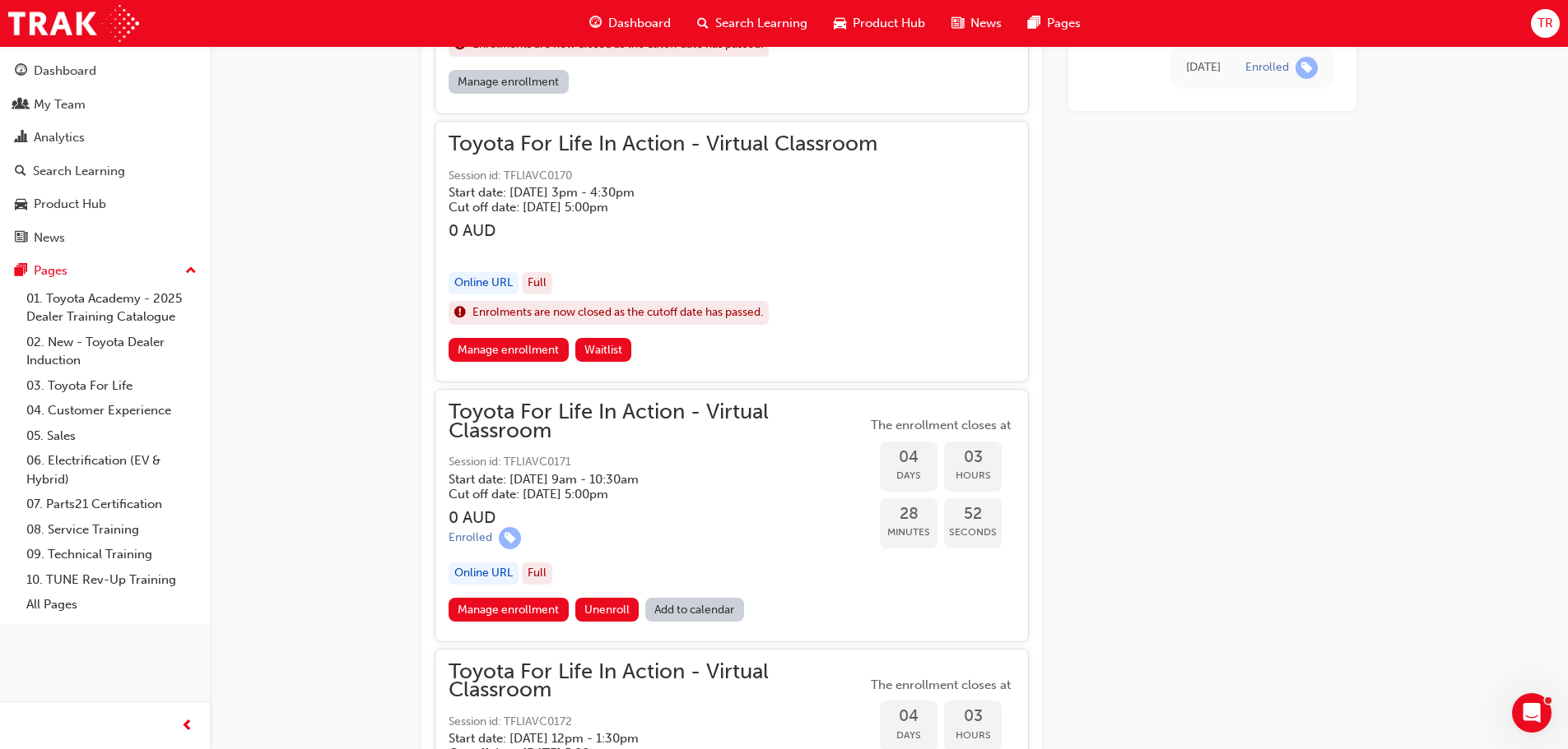
scroll to position [1920, 0]
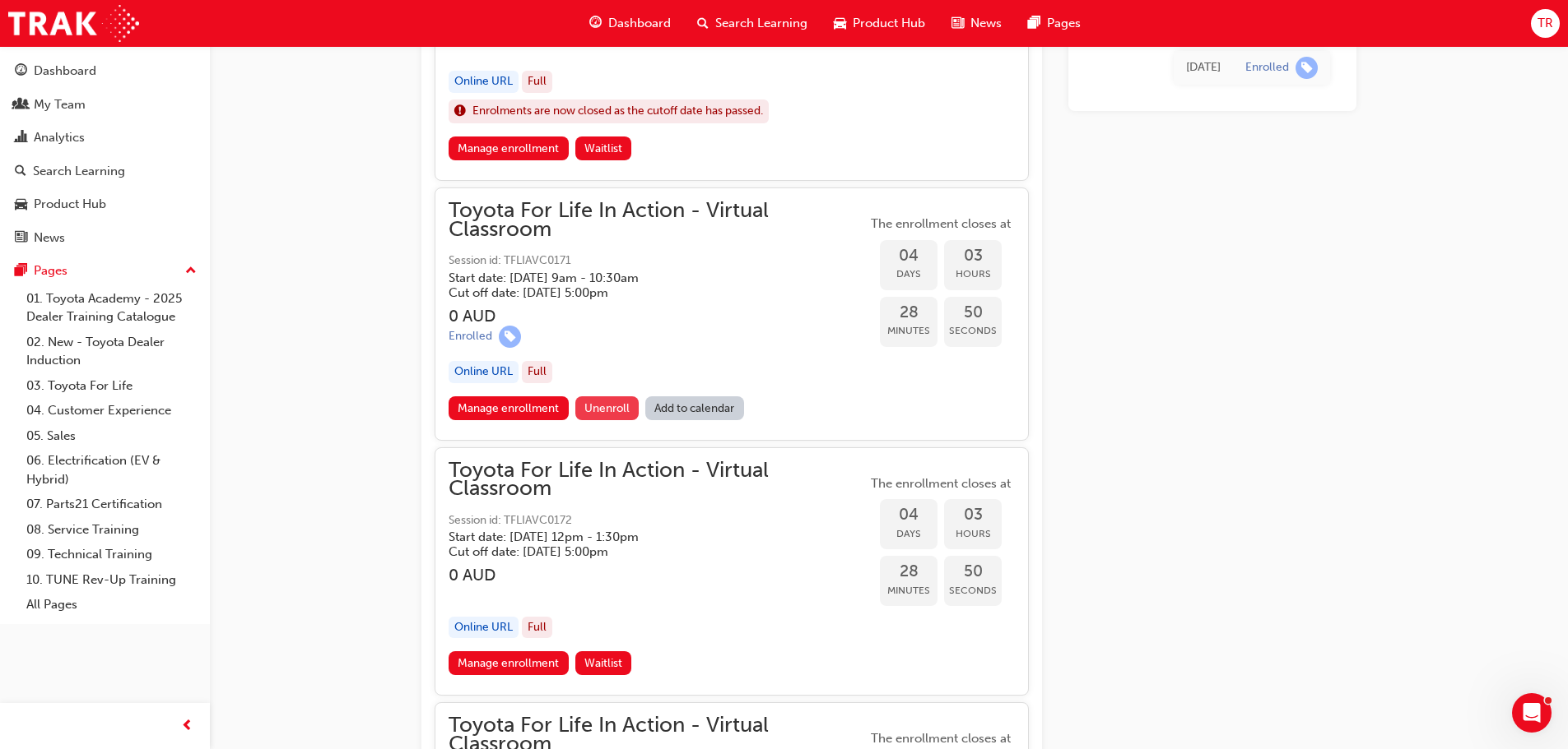
click at [608, 409] on span "Unenroll" at bounding box center [607, 408] width 45 height 14
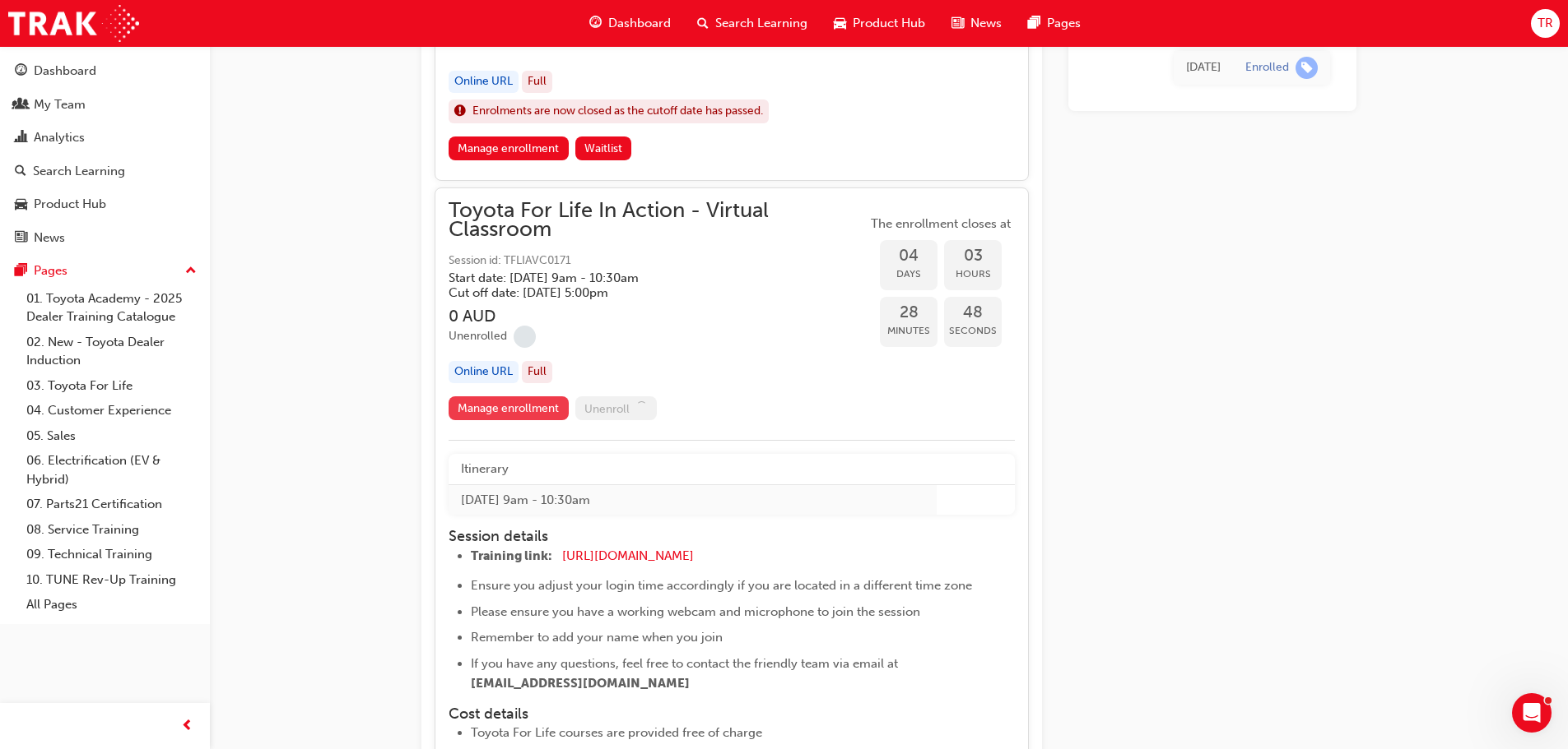
click at [524, 407] on link "Manage enrollment" at bounding box center [509, 409] width 120 height 25
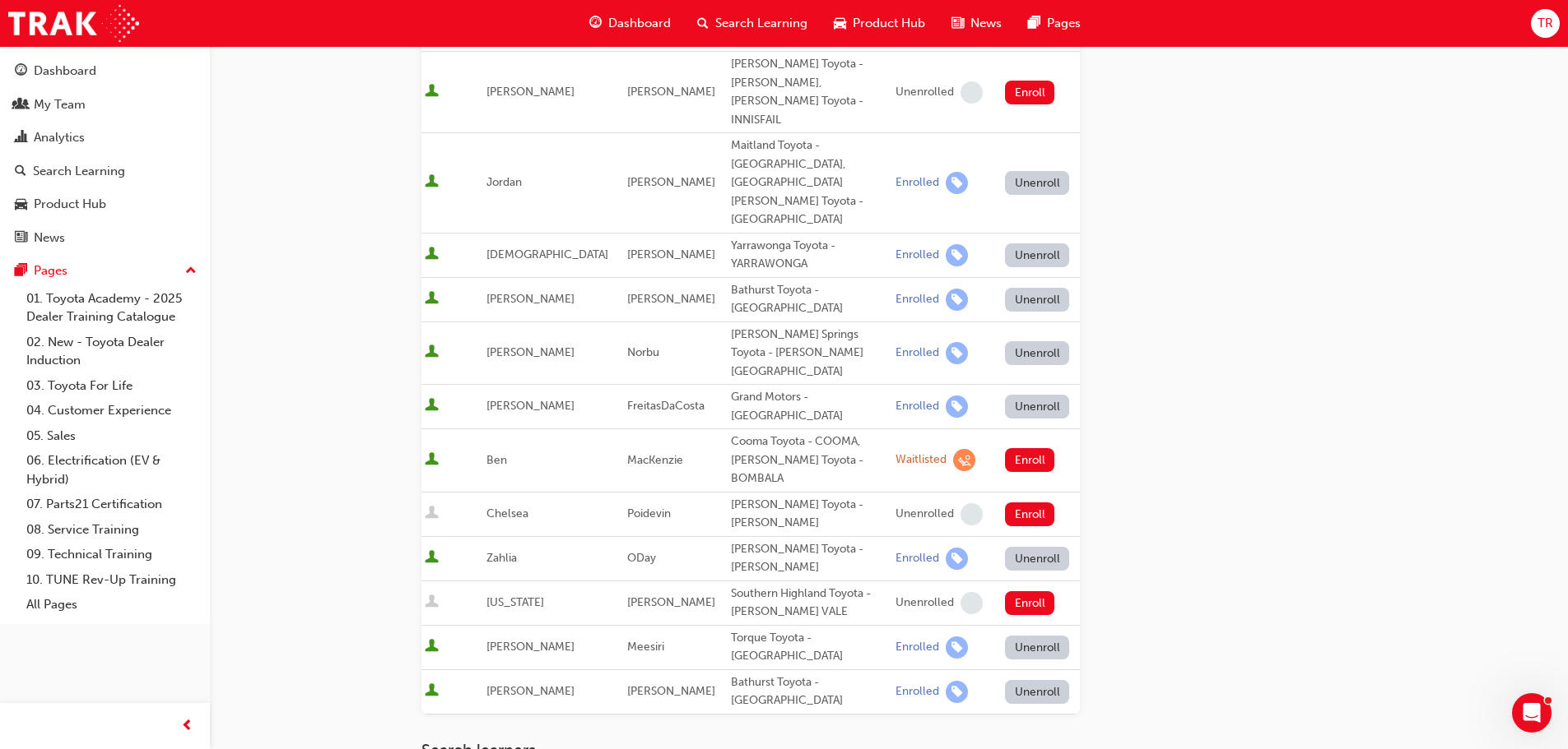
scroll to position [987, 0]
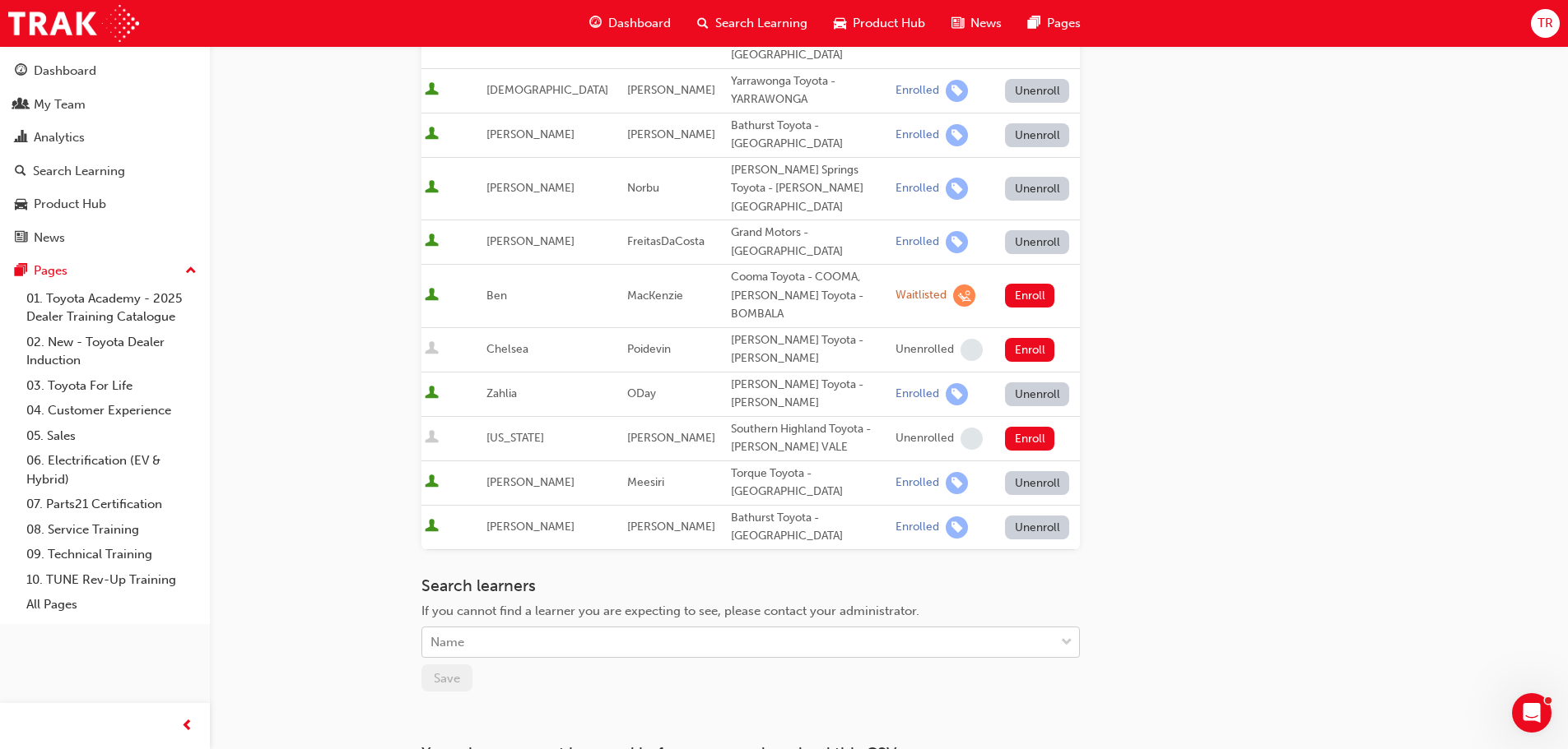
click at [499, 628] on div "Name" at bounding box center [738, 642] width 632 height 29
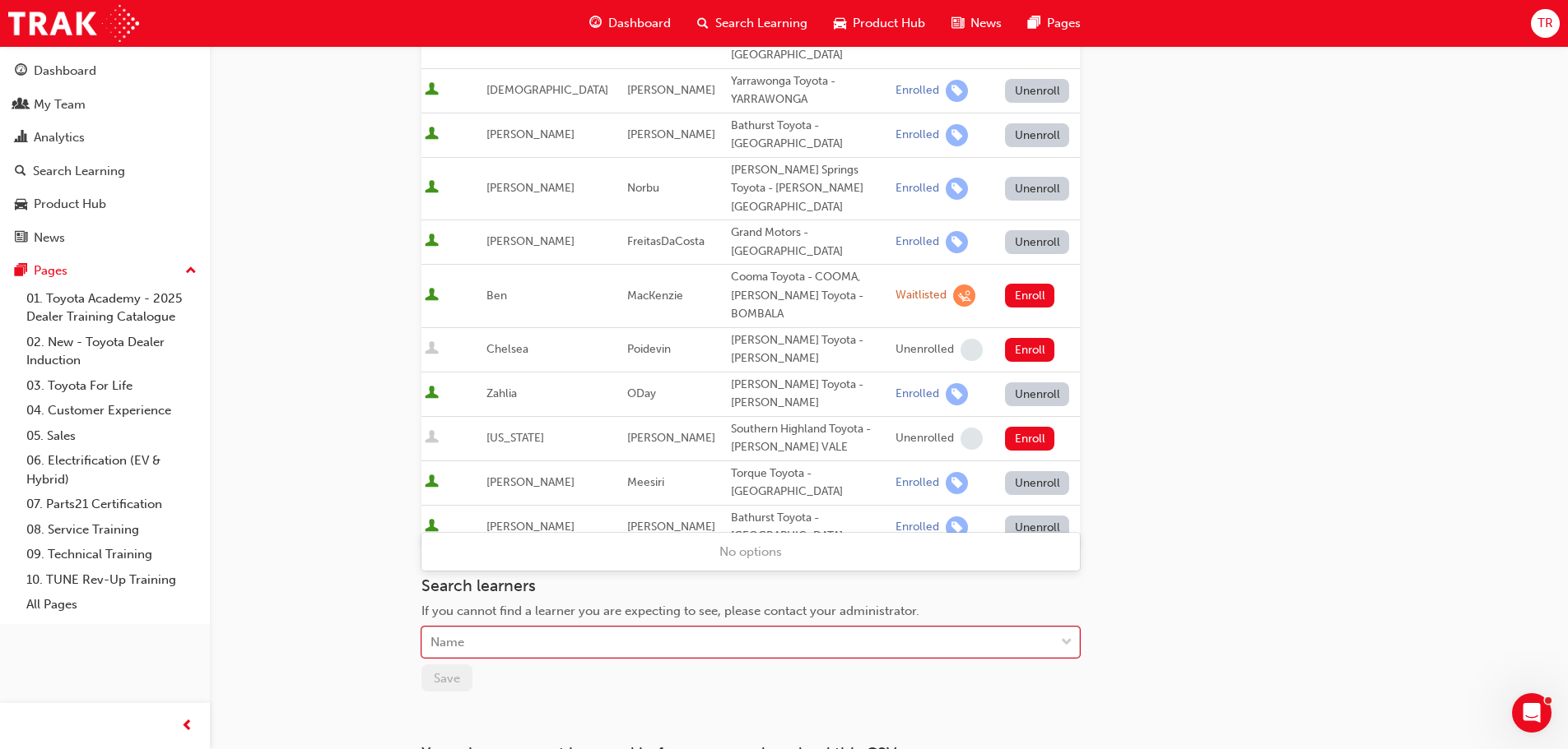
click at [532, 628] on div "Name" at bounding box center [738, 642] width 632 height 29
click at [558, 628] on div "Name" at bounding box center [738, 642] width 632 height 29
click at [527, 628] on div "Name" at bounding box center [738, 642] width 632 height 29
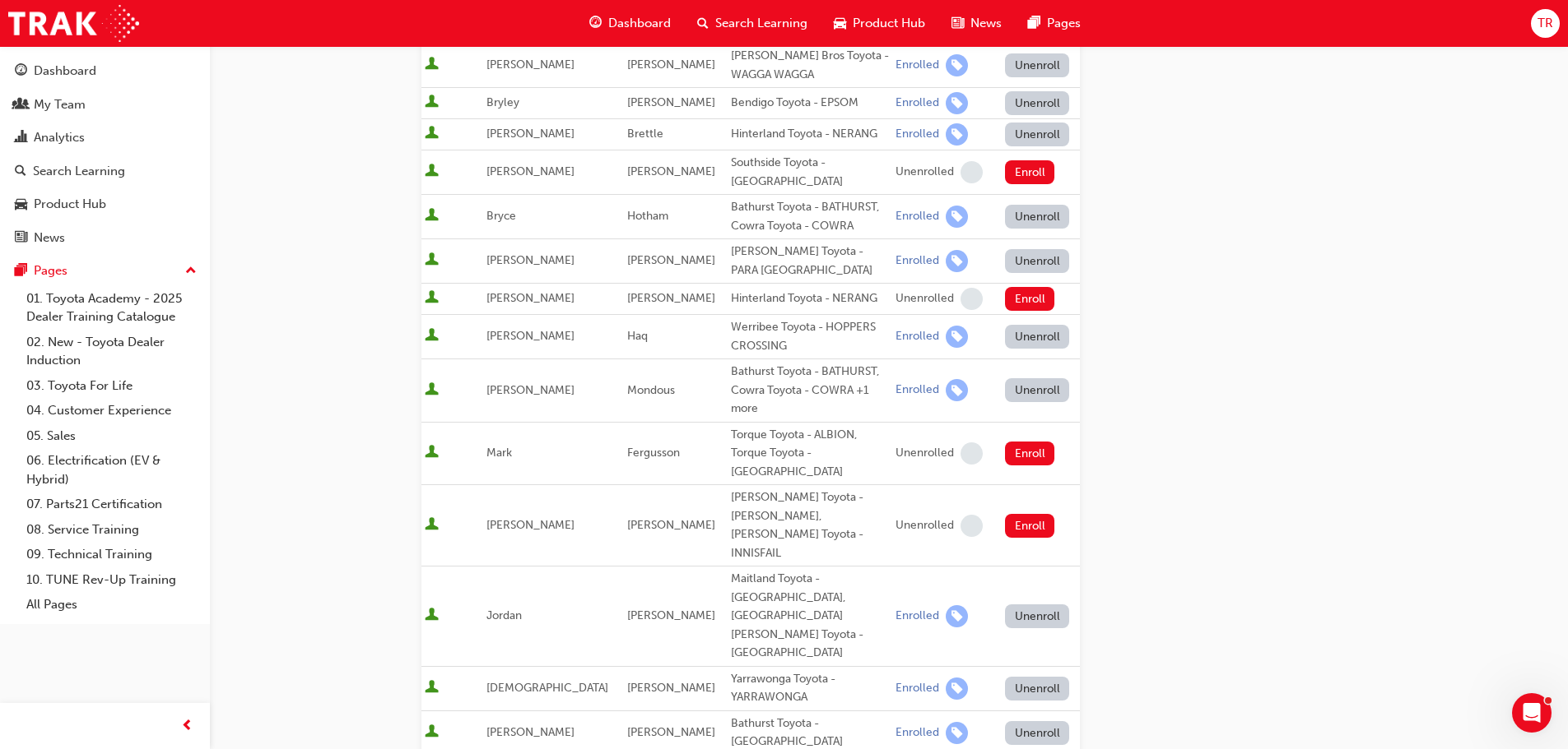
scroll to position [0, 0]
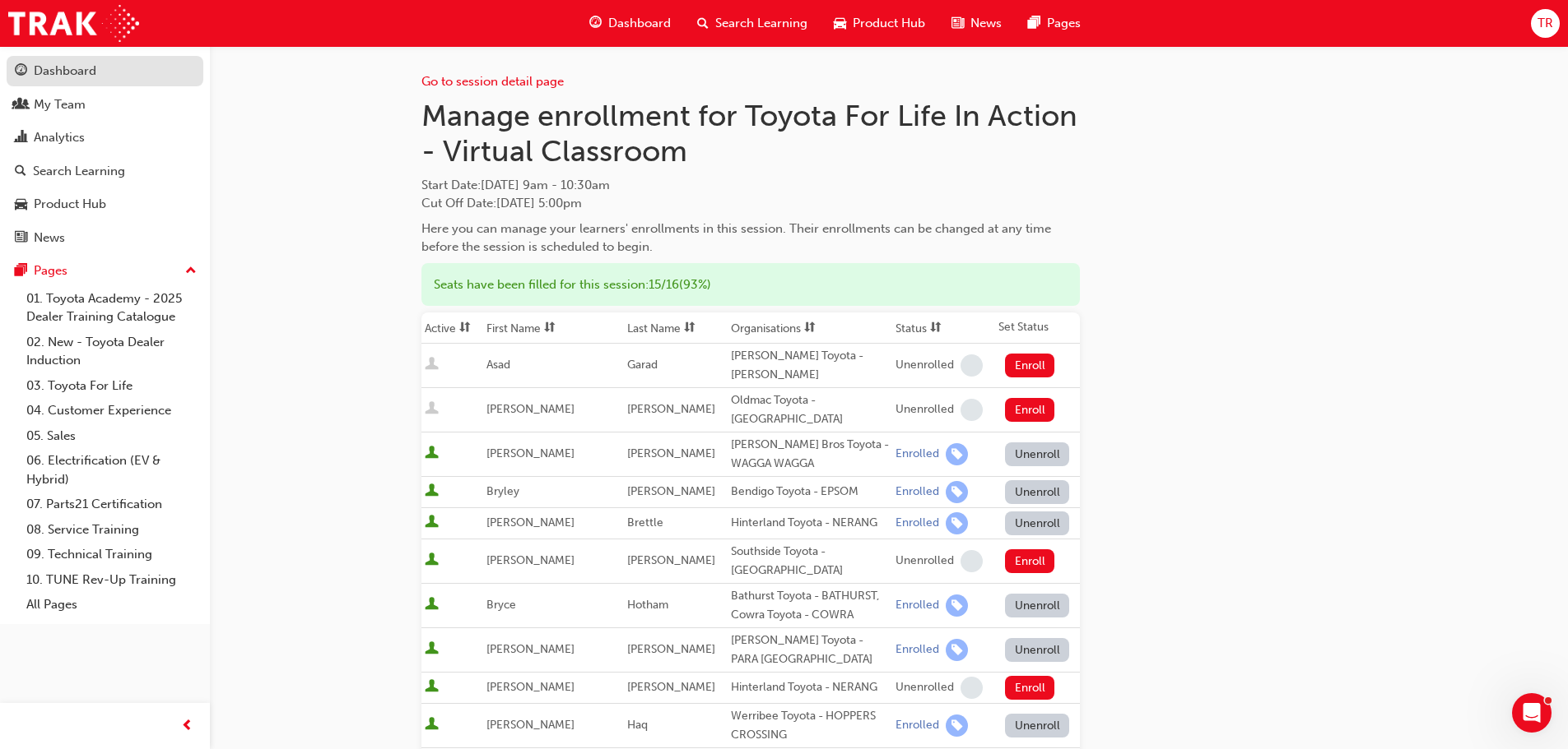
click at [59, 69] on div "Dashboard" at bounding box center [64, 71] width 63 height 19
